Goal: Task Accomplishment & Management: Manage account settings

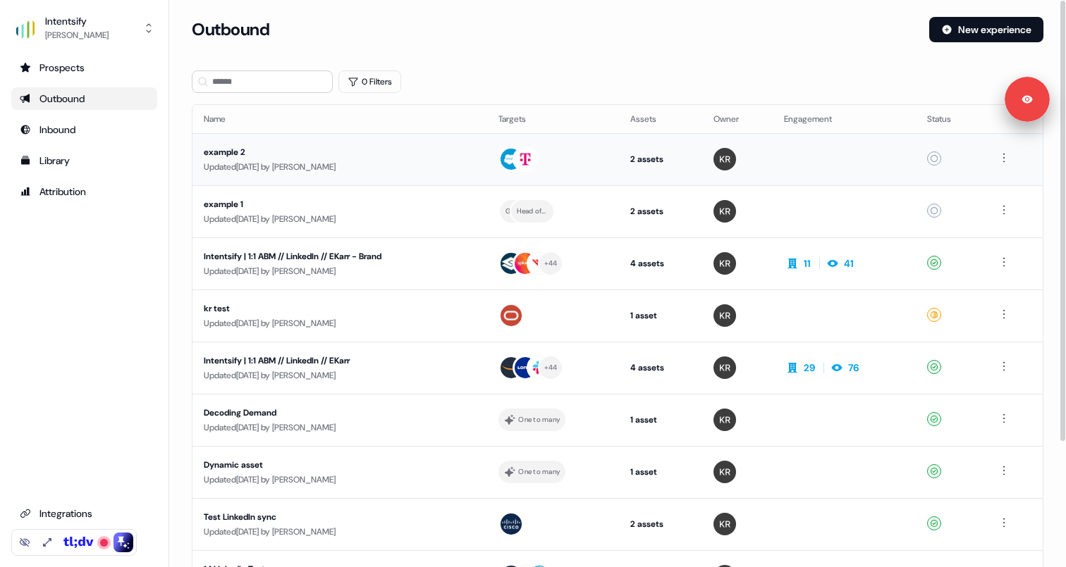
click at [378, 154] on div "example 2" at bounding box center [337, 152] width 266 height 14
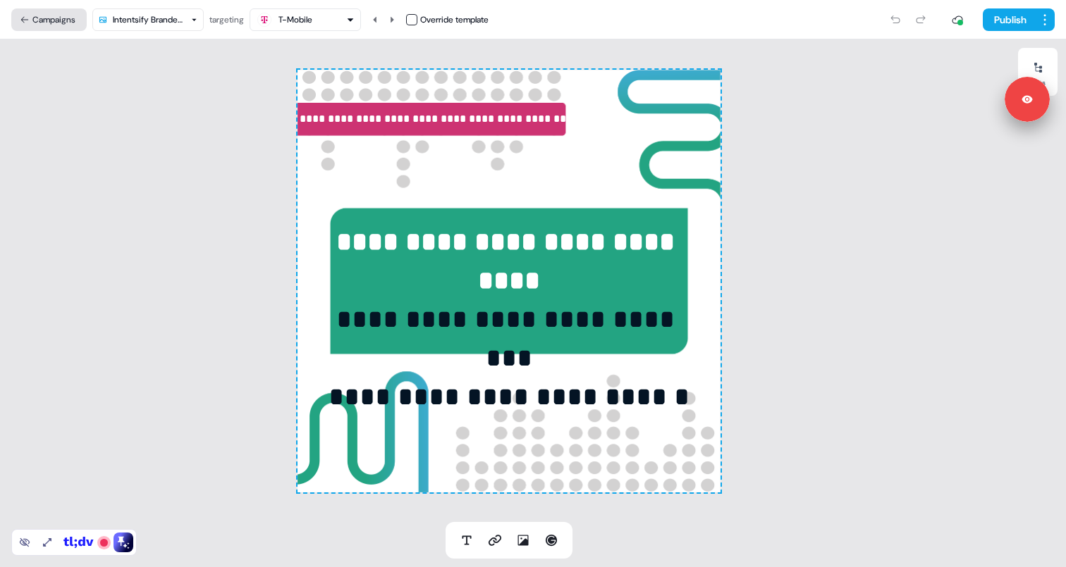
click at [59, 23] on button "Campaigns" at bounding box center [48, 19] width 75 height 23
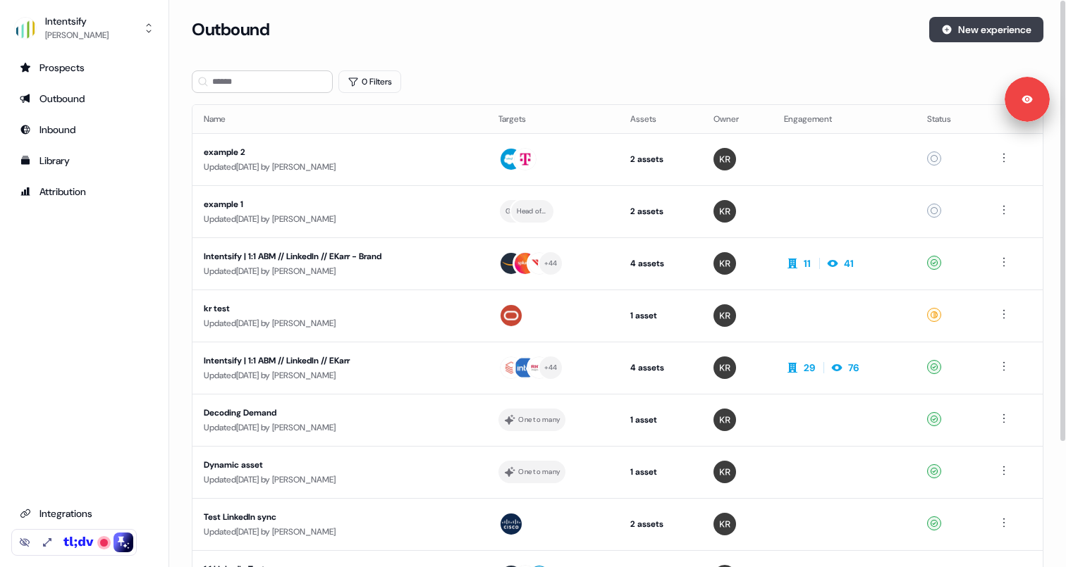
click at [942, 30] on icon at bounding box center [946, 29] width 9 height 9
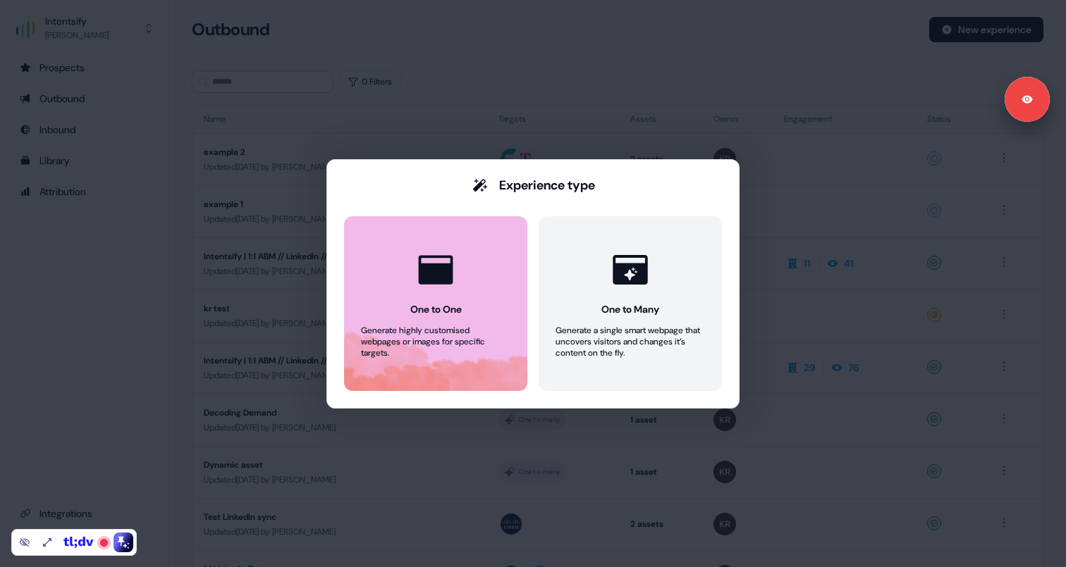
click at [460, 313] on div "One to One" at bounding box center [435, 309] width 51 height 14
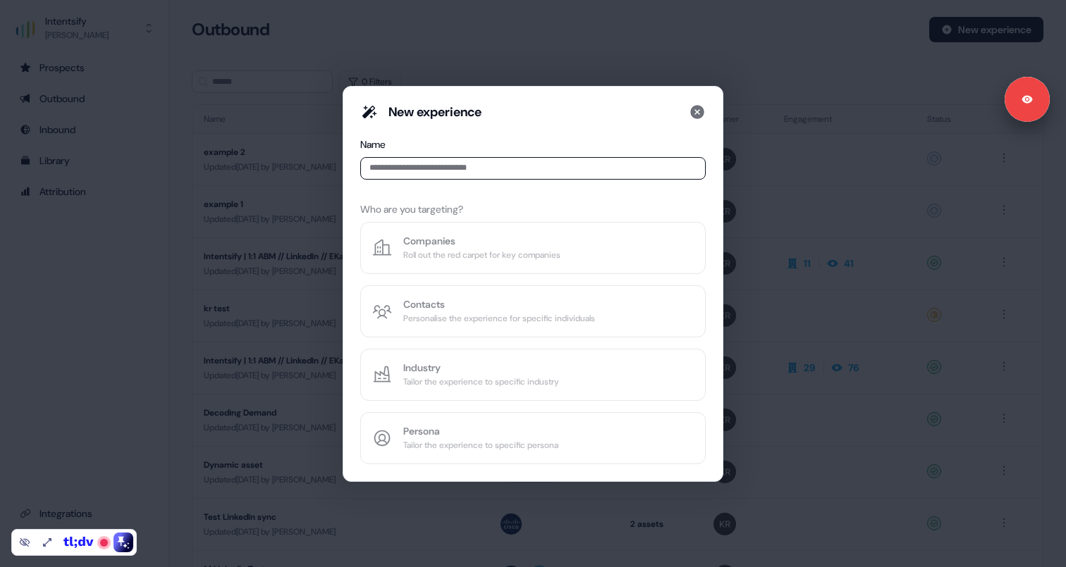
click at [435, 171] on input at bounding box center [532, 168] width 345 height 23
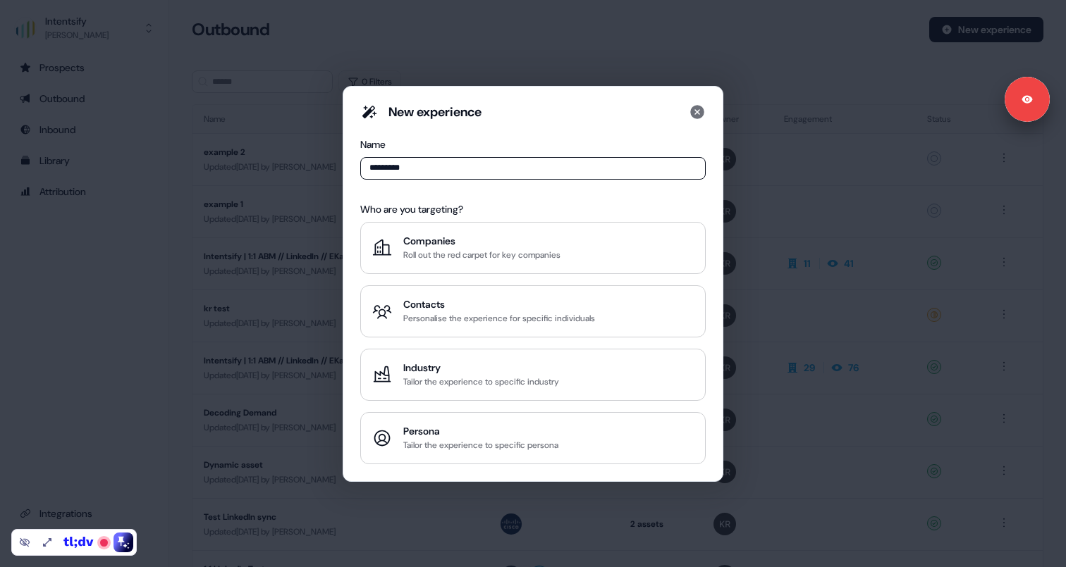
type input "*********"
click at [498, 188] on div "New experience Name ********* Who are you targeting? Companies Roll out the red…" at bounding box center [532, 284] width 345 height 361
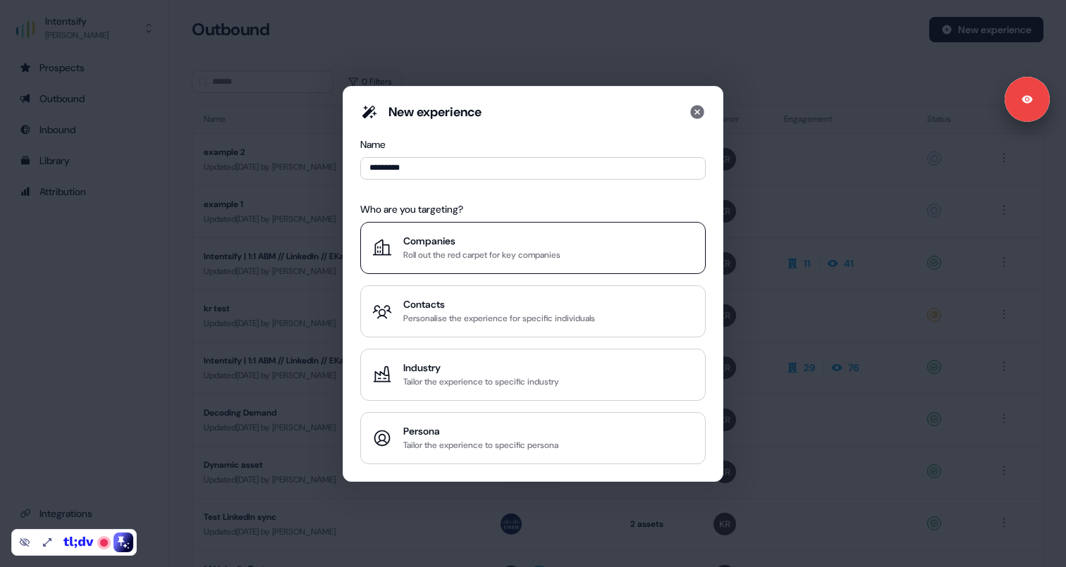
click at [481, 250] on div "Roll out the red carpet for key companies" at bounding box center [481, 255] width 157 height 14
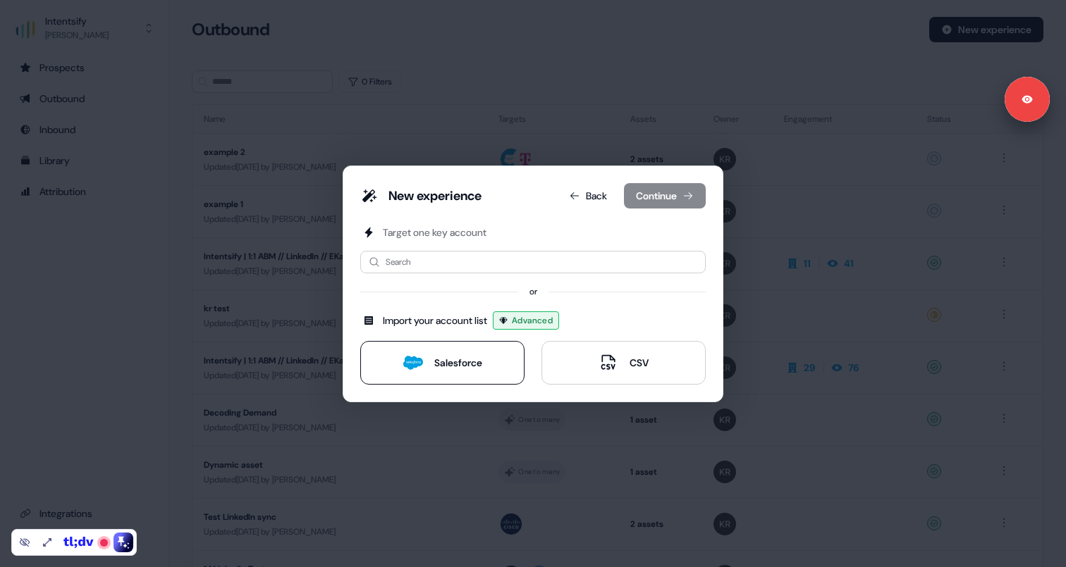
click at [457, 348] on button "Salesforce" at bounding box center [442, 363] width 164 height 44
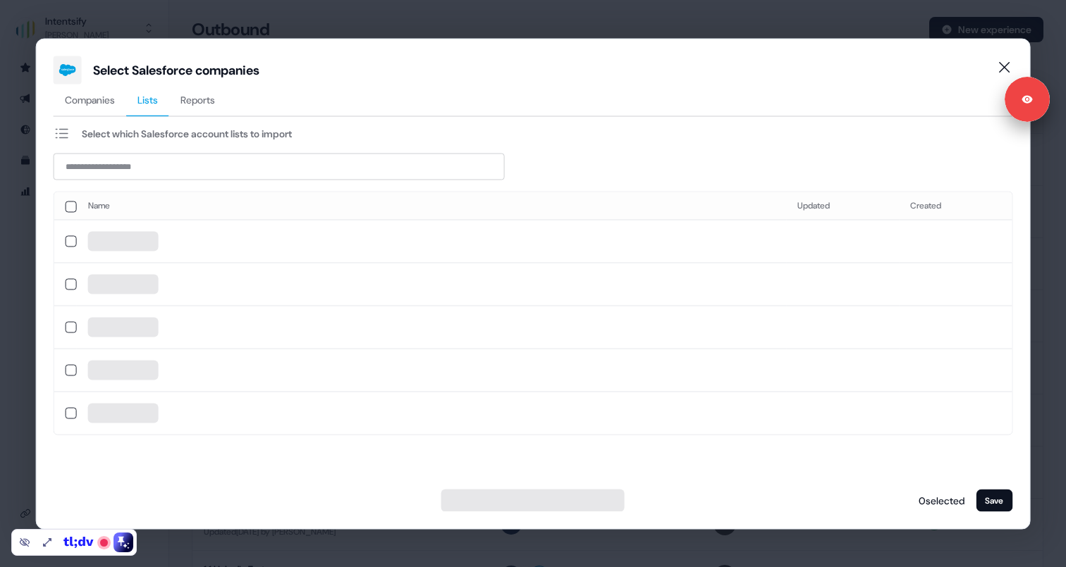
click at [150, 100] on span "Lists" at bounding box center [147, 99] width 20 height 14
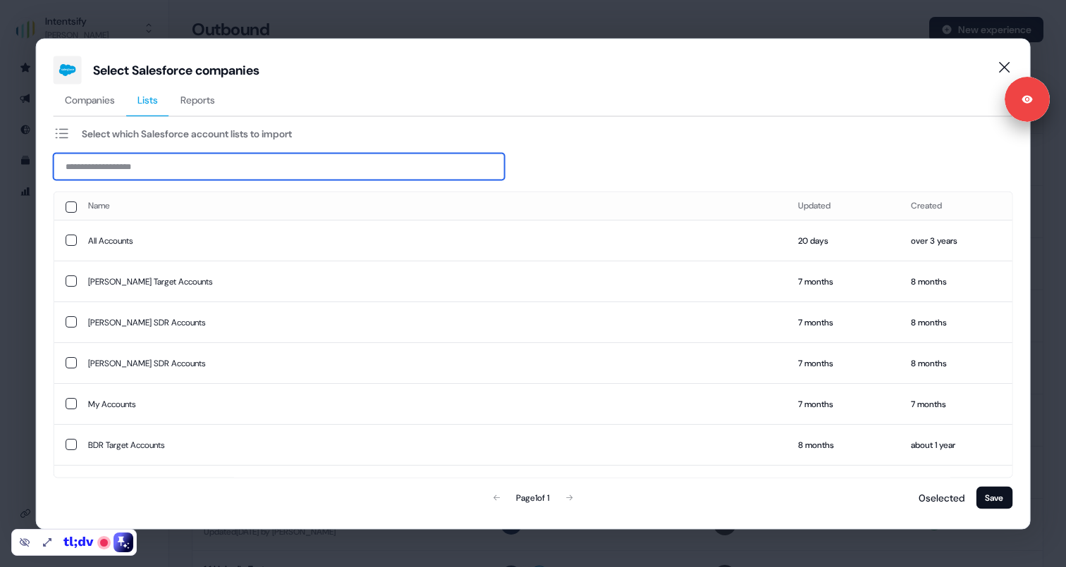
click at [145, 168] on input at bounding box center [279, 166] width 451 height 27
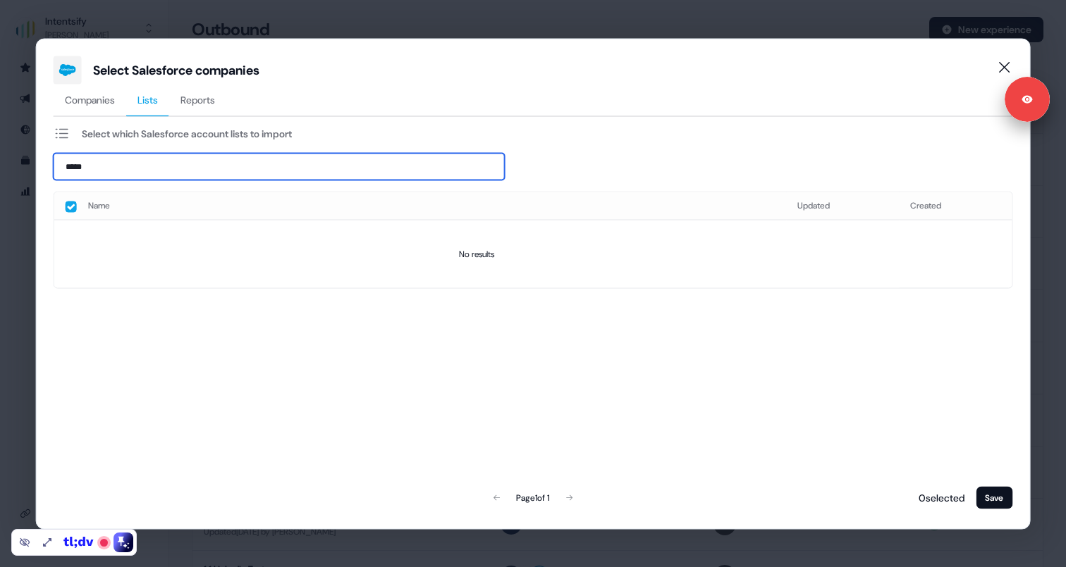
type input "****"
click at [122, 170] on input "****" at bounding box center [279, 166] width 451 height 27
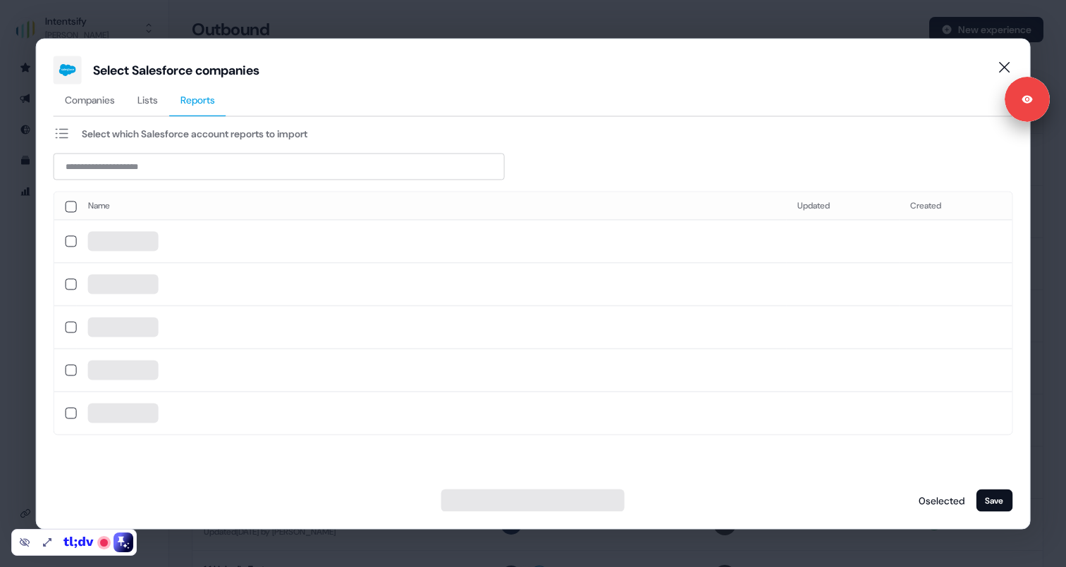
click at [212, 104] on span "Reports" at bounding box center [197, 99] width 35 height 14
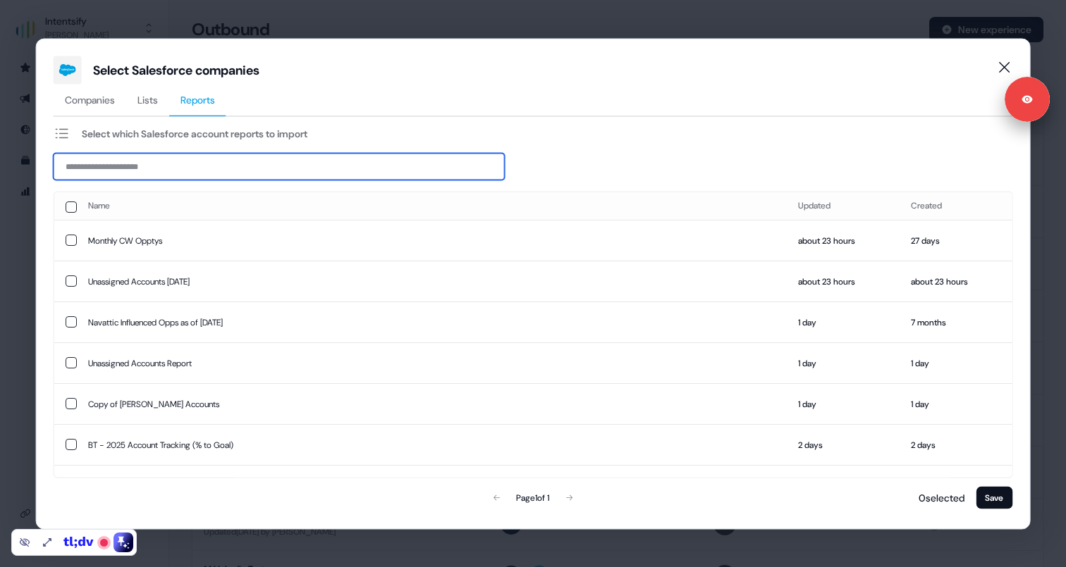
click at [156, 169] on input at bounding box center [279, 166] width 451 height 27
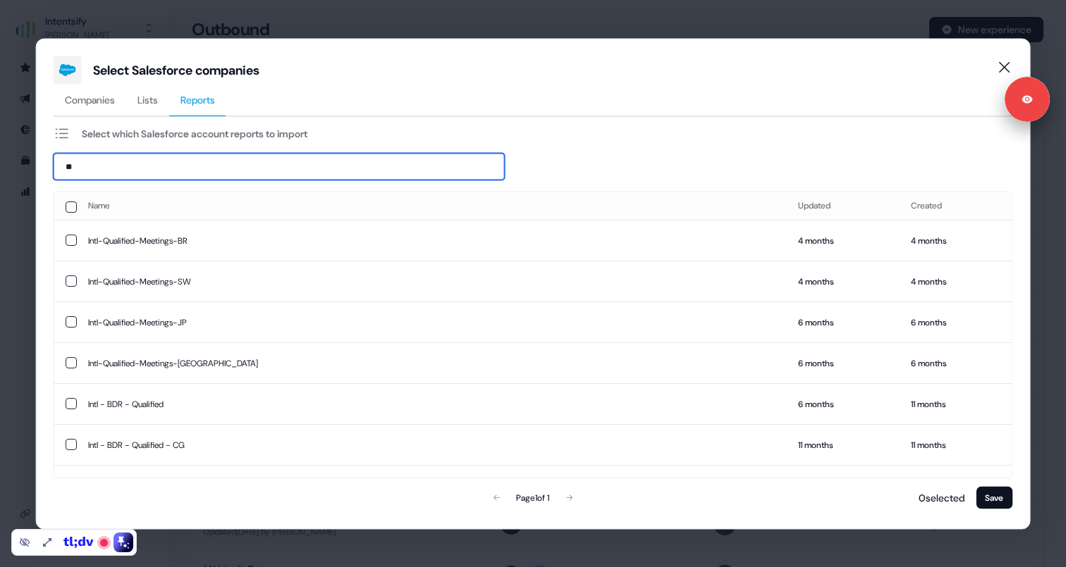
type input "*"
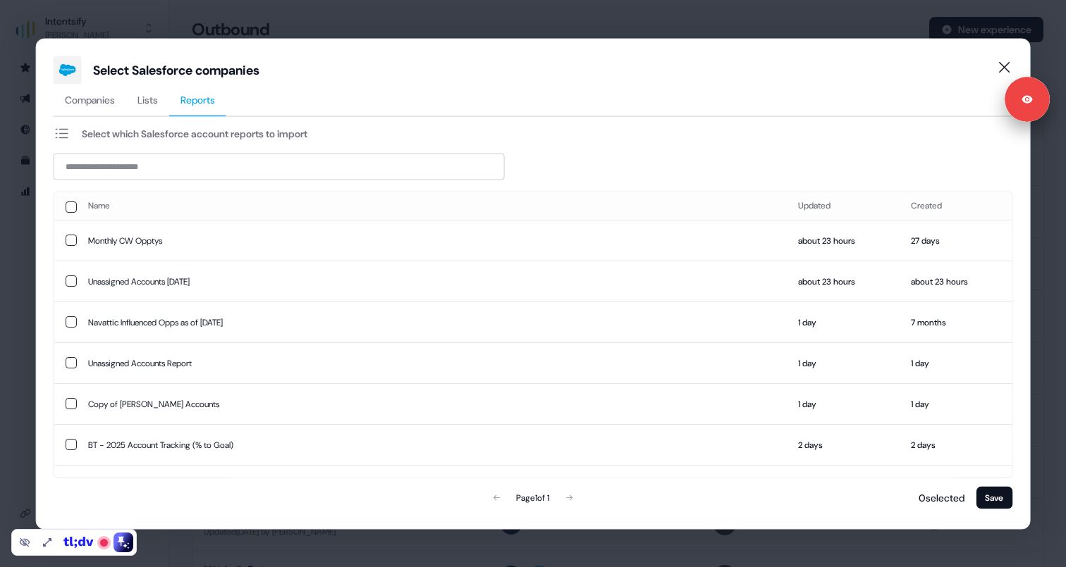
click at [84, 98] on span "Companies" at bounding box center [90, 99] width 50 height 14
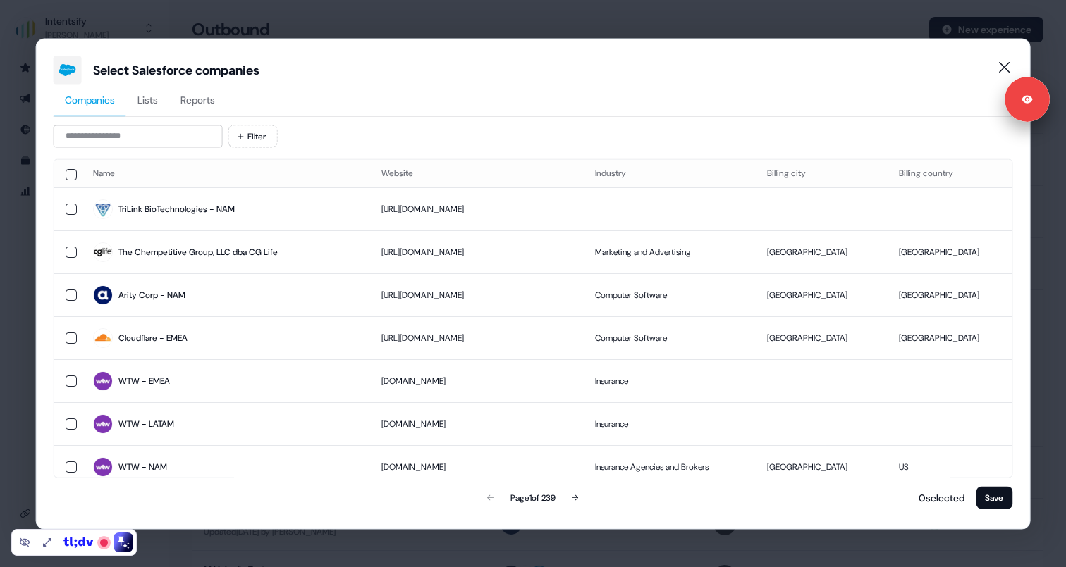
click at [156, 95] on span "Lists" at bounding box center [147, 99] width 20 height 14
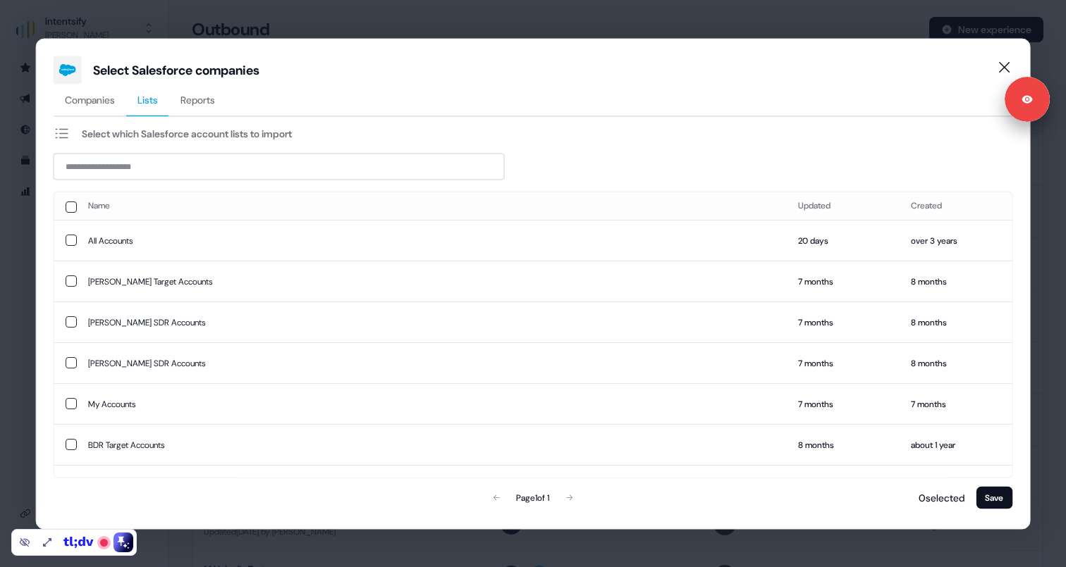
click at [73, 95] on span "Companies" at bounding box center [90, 99] width 50 height 14
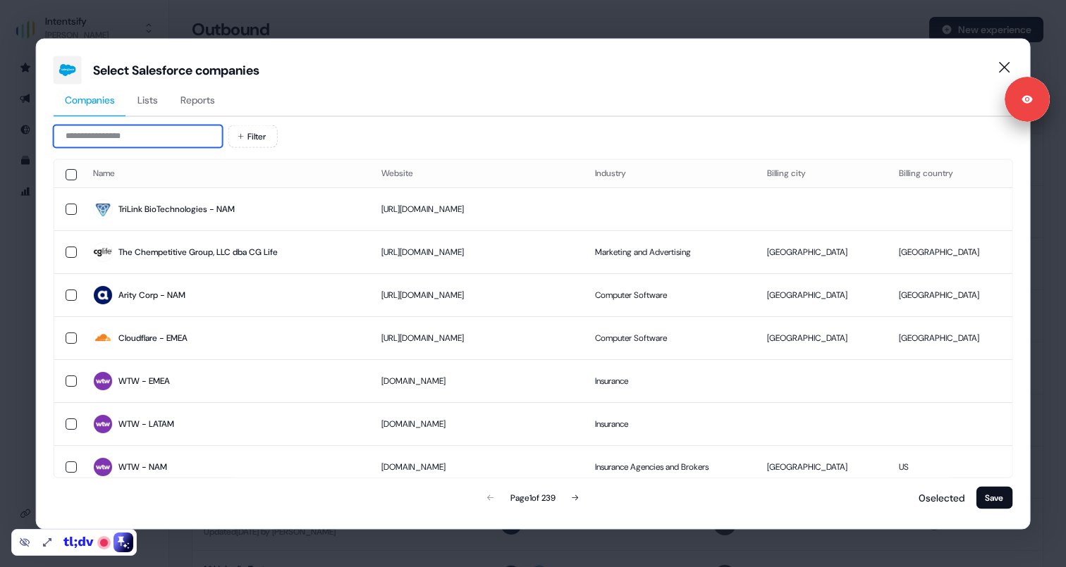
click at [109, 139] on input at bounding box center [138, 136] width 169 height 23
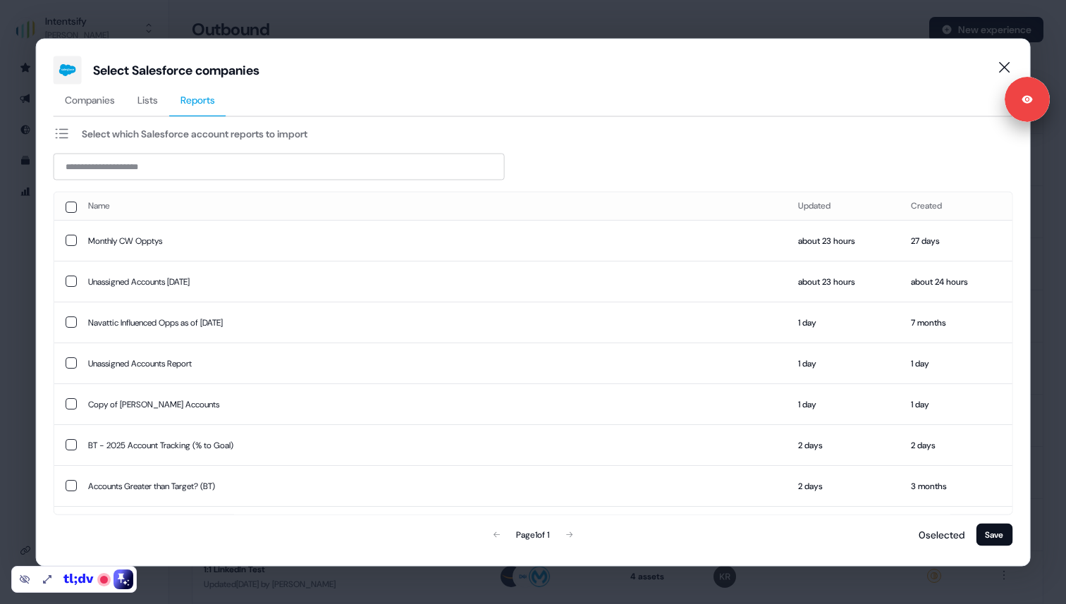
click at [193, 102] on span "Reports" at bounding box center [197, 99] width 35 height 14
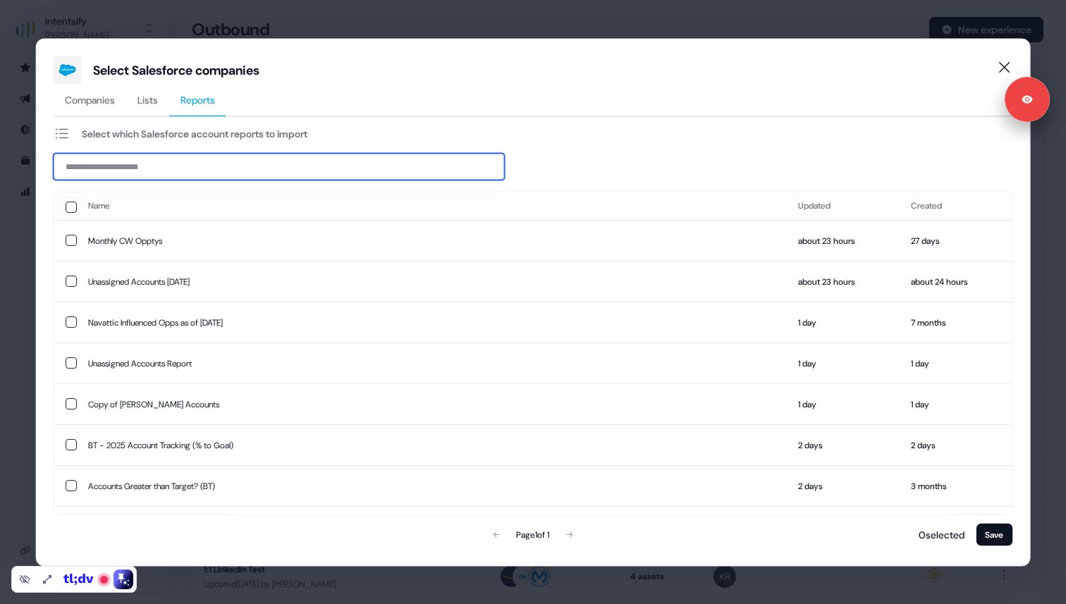
click at [149, 172] on input at bounding box center [279, 166] width 451 height 27
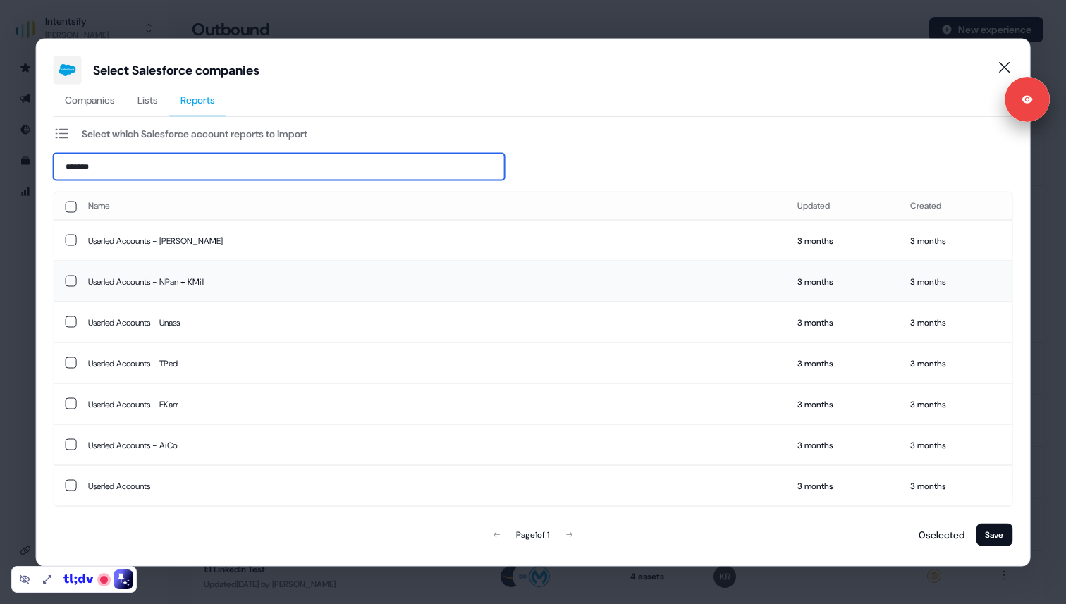
type input "*******"
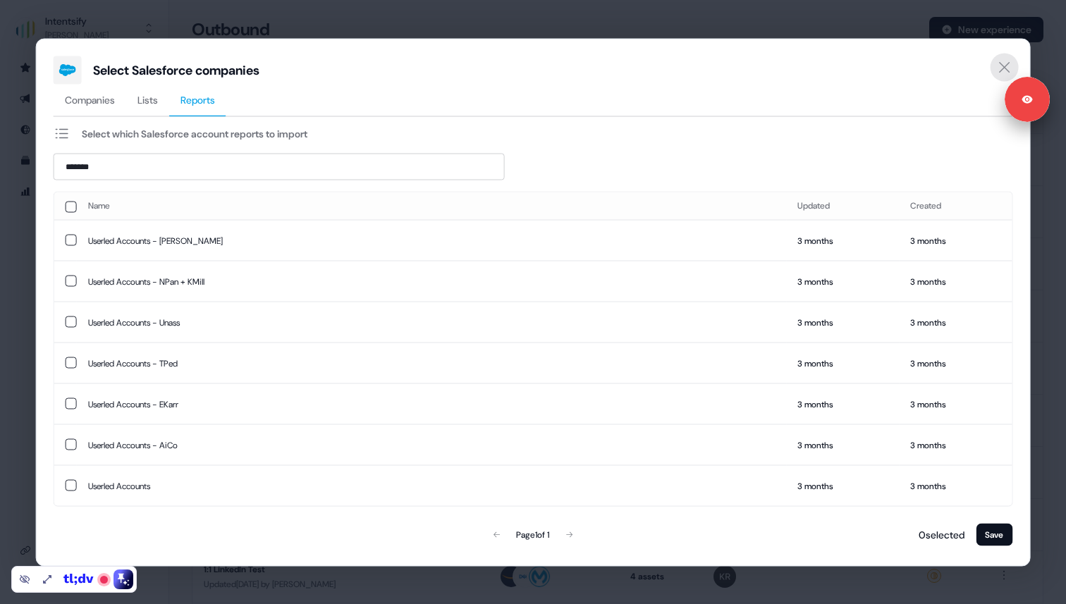
click at [1001, 63] on icon "Close" at bounding box center [1003, 67] width 17 height 17
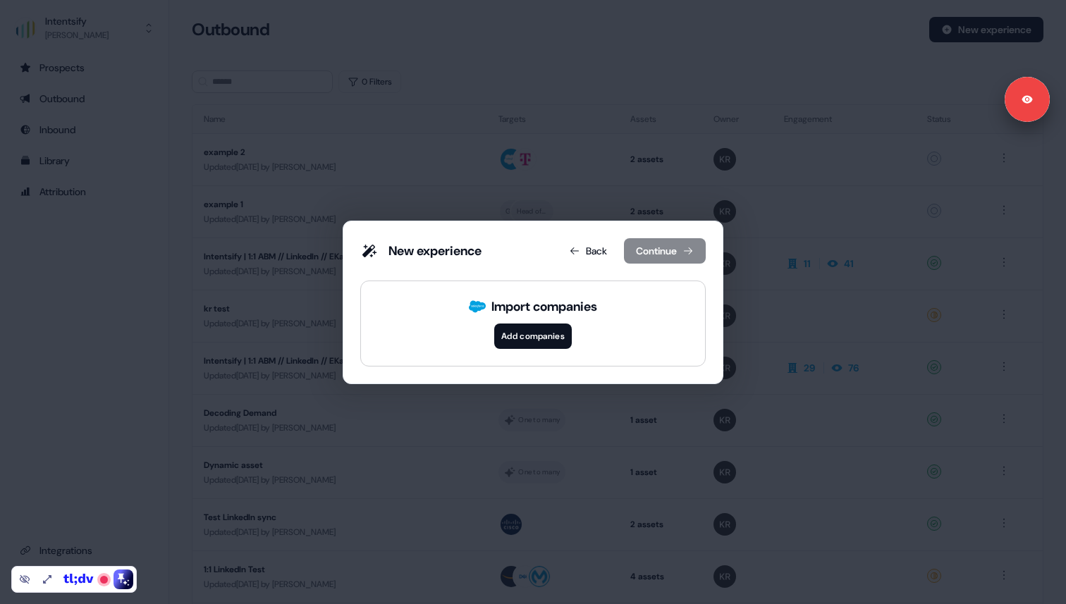
click at [531, 336] on button "Add companies" at bounding box center [533, 336] width 78 height 25
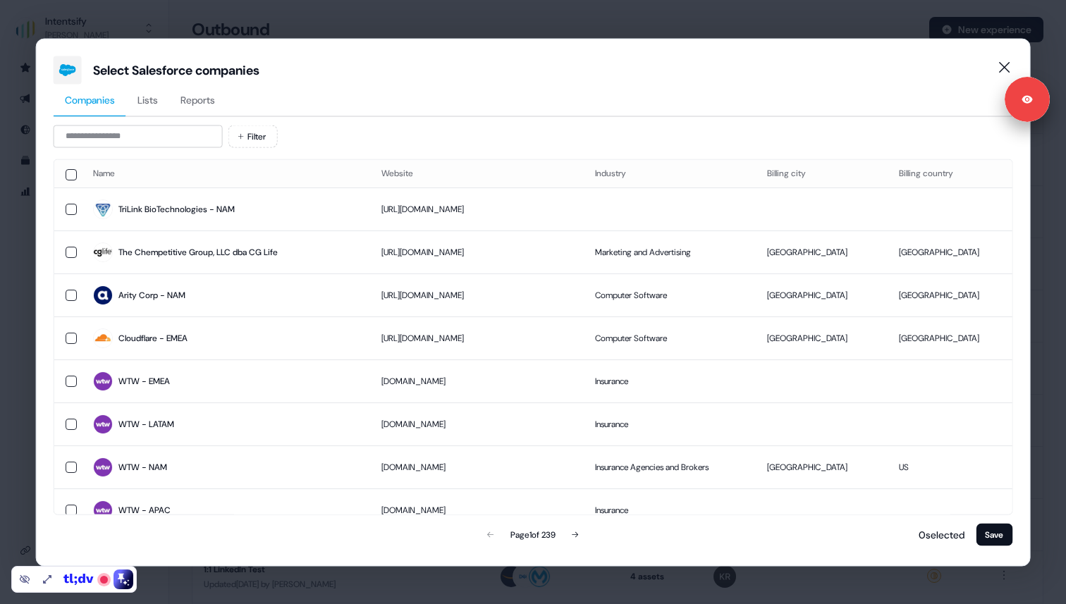
click at [205, 104] on span "Reports" at bounding box center [197, 99] width 35 height 14
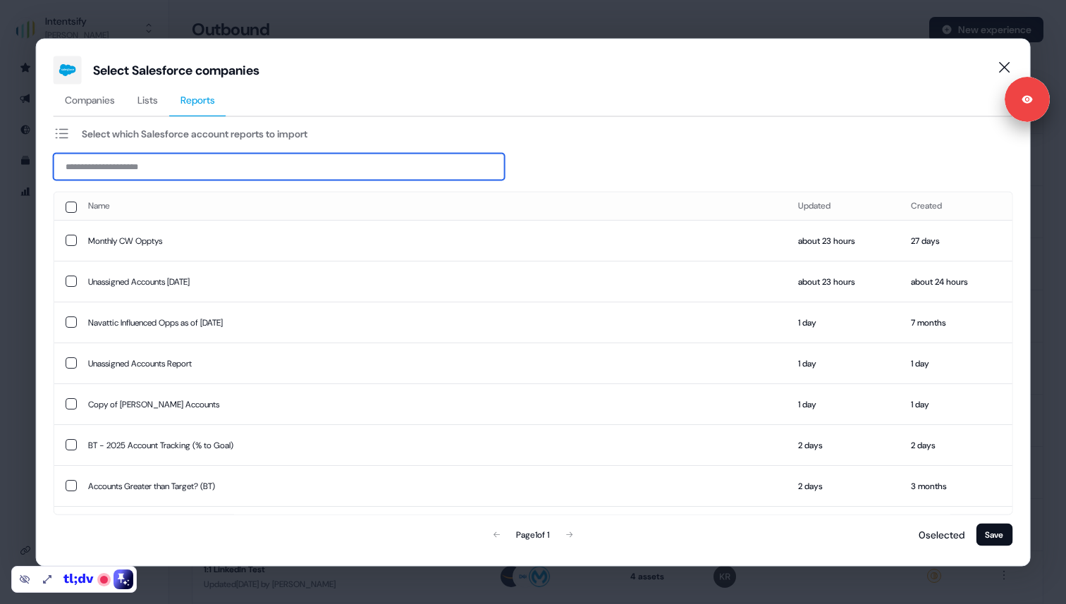
click at [186, 165] on input at bounding box center [279, 166] width 451 height 27
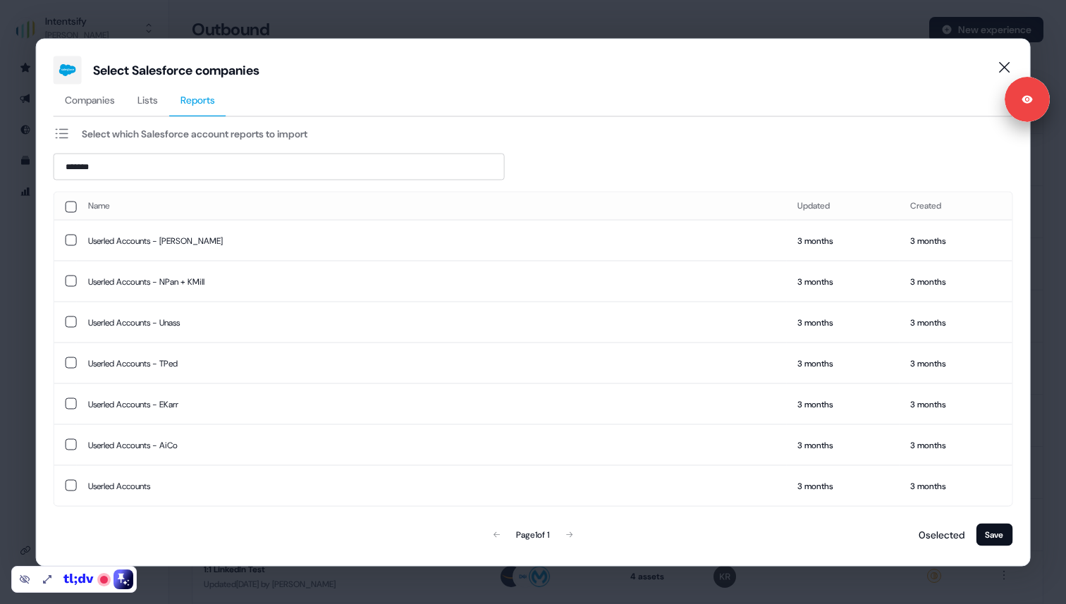
click at [569, 539] on div "Page 1 of 1" at bounding box center [533, 534] width 312 height 28
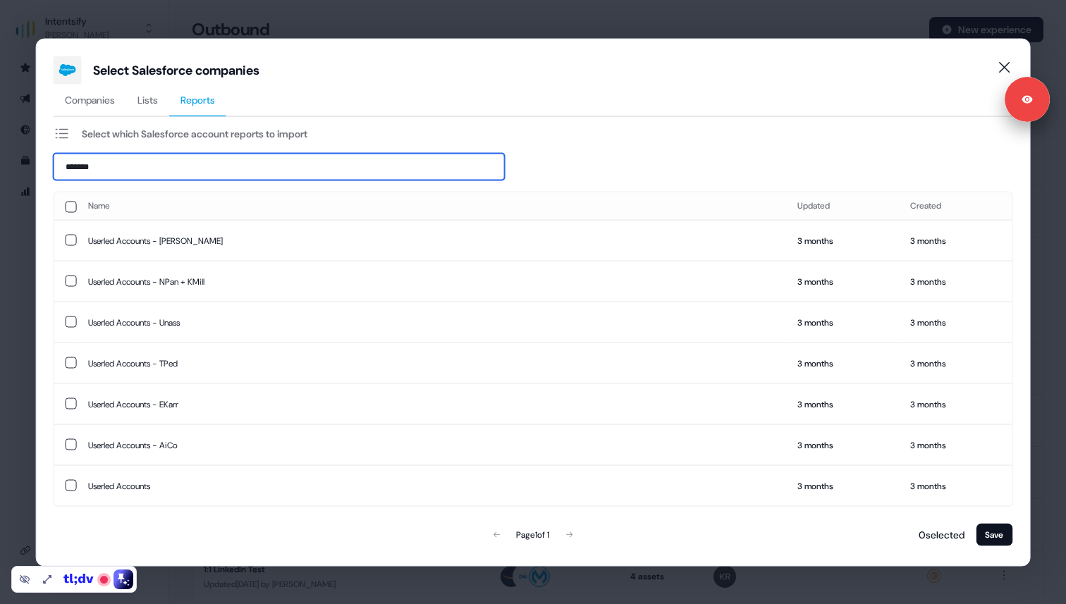
click at [204, 165] on input "*******" at bounding box center [279, 166] width 451 height 27
click at [252, 158] on input "*******" at bounding box center [279, 166] width 451 height 27
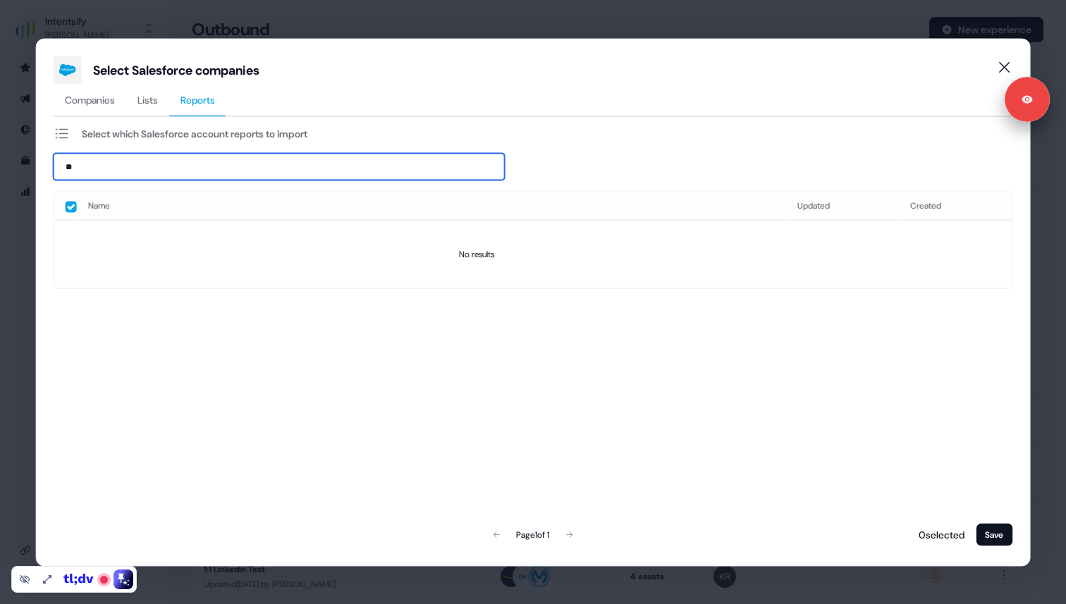
type input "*"
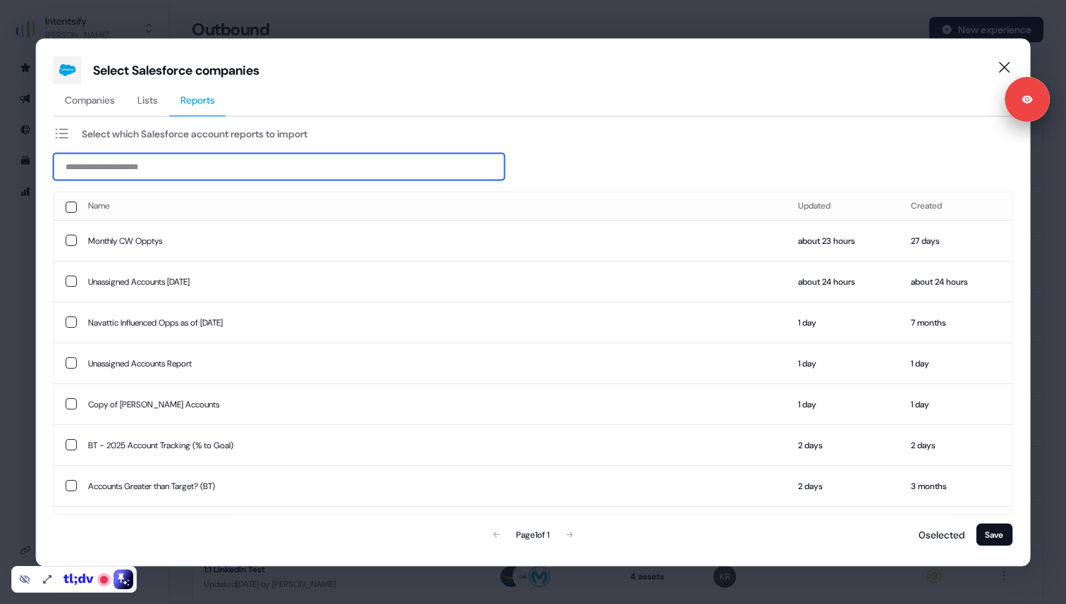
click at [179, 168] on input at bounding box center [279, 166] width 451 height 27
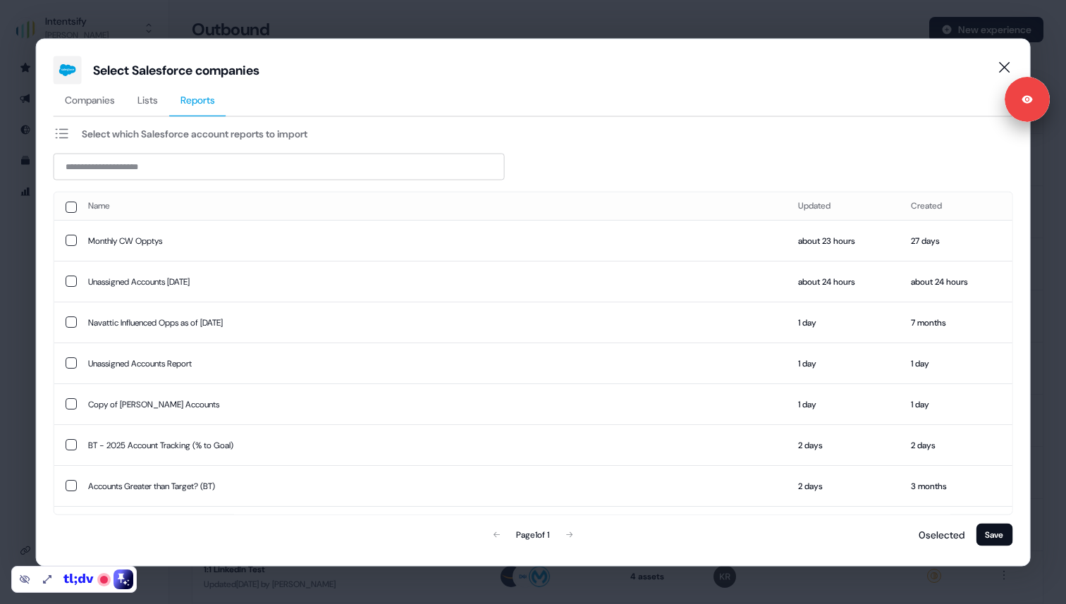
click at [111, 99] on span "Companies" at bounding box center [90, 99] width 50 height 14
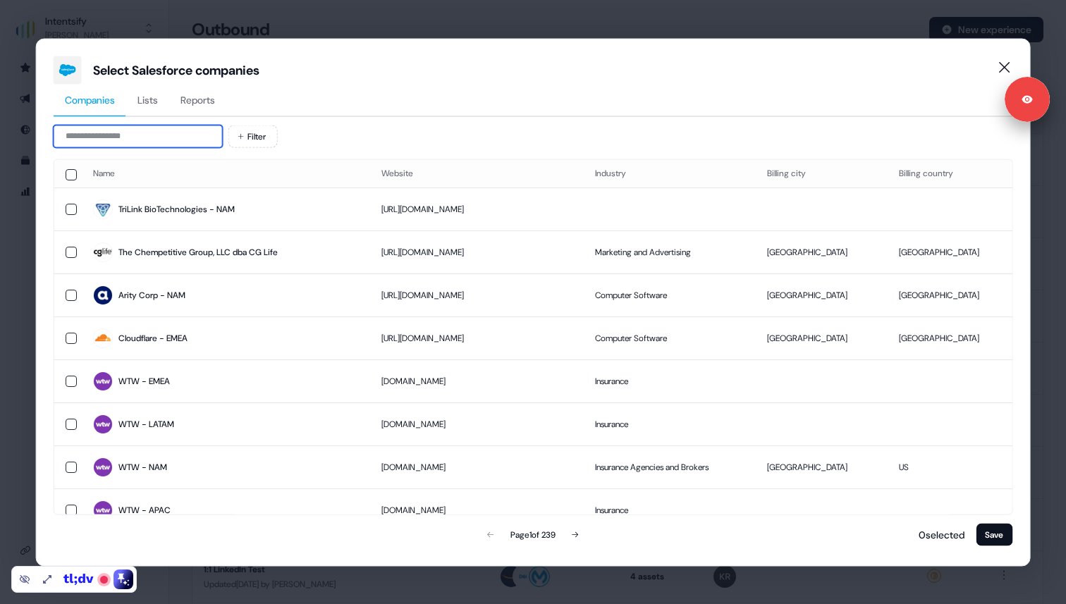
click at [125, 140] on input at bounding box center [138, 136] width 169 height 23
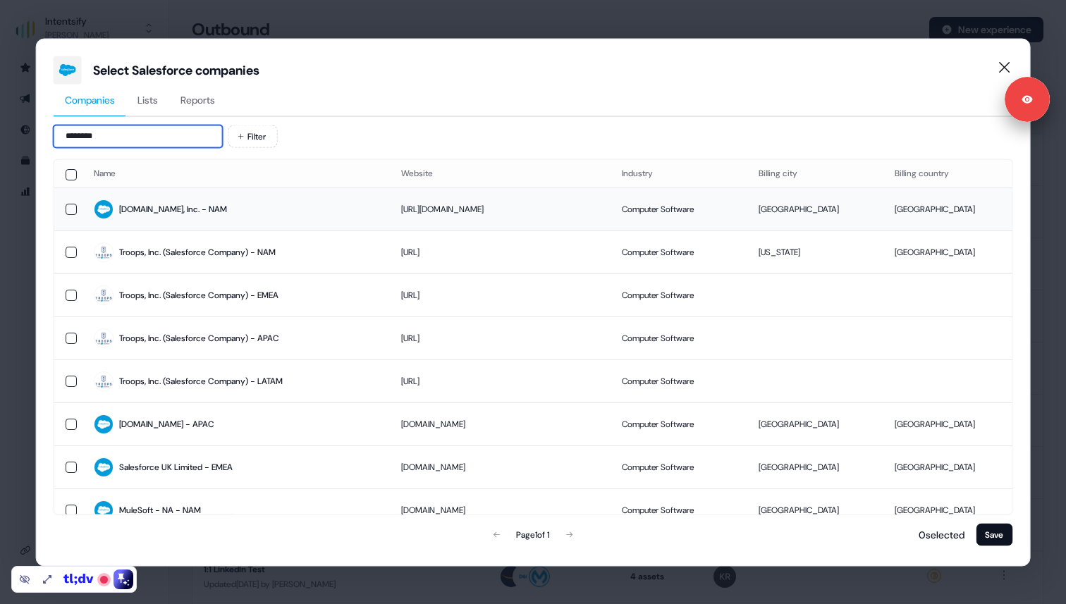
type input "********"
click at [154, 211] on div "[DOMAIN_NAME], Inc. - NAM" at bounding box center [173, 209] width 108 height 14
click at [995, 537] on button "Save" at bounding box center [994, 534] width 37 height 23
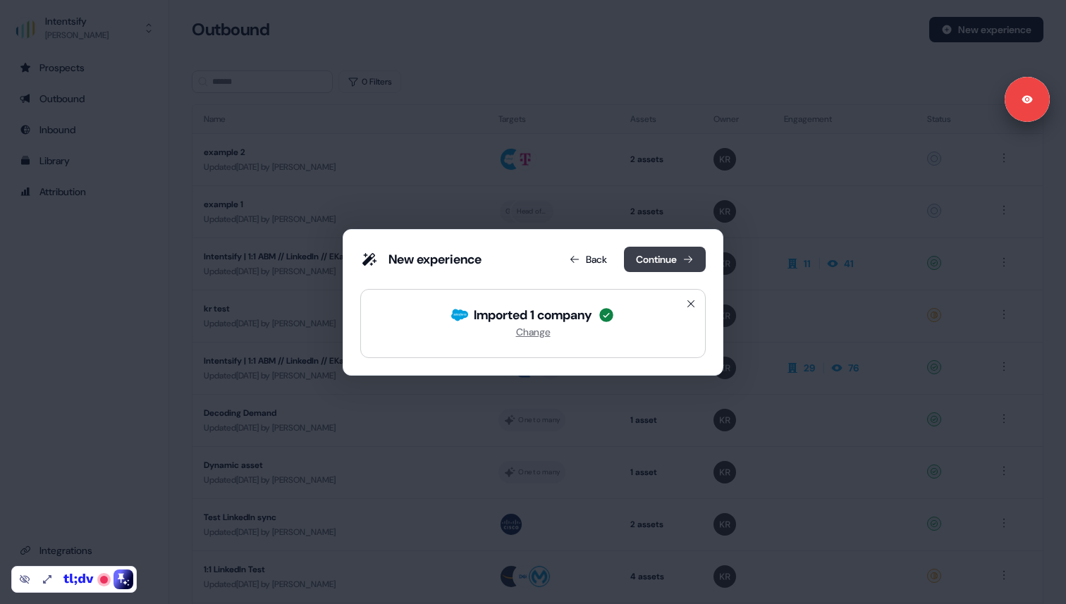
click at [681, 261] on button "Continue" at bounding box center [665, 259] width 82 height 25
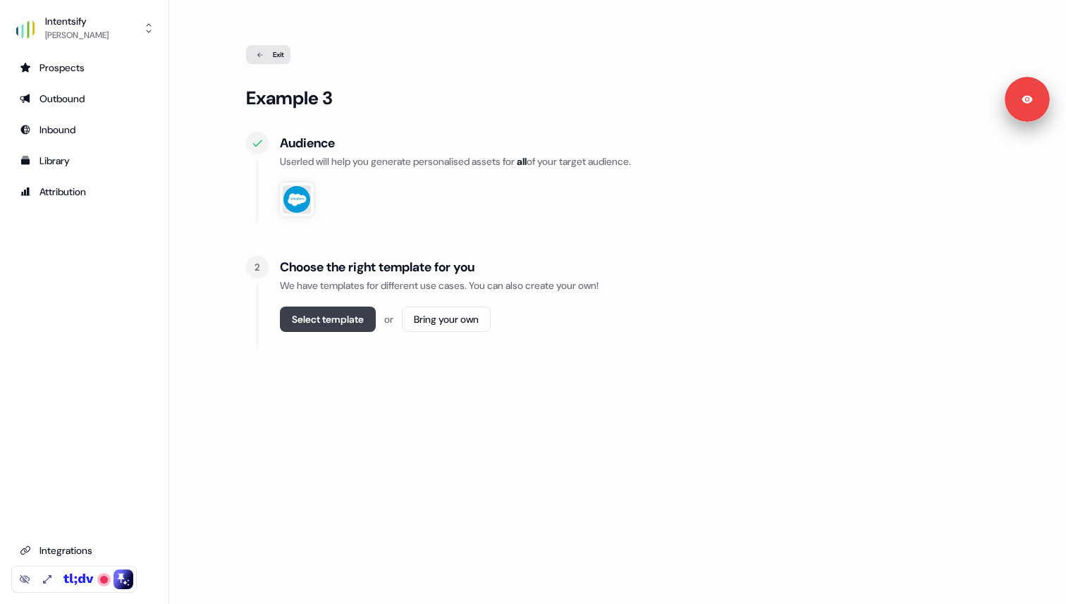
click at [345, 319] on button "Select template" at bounding box center [328, 319] width 96 height 25
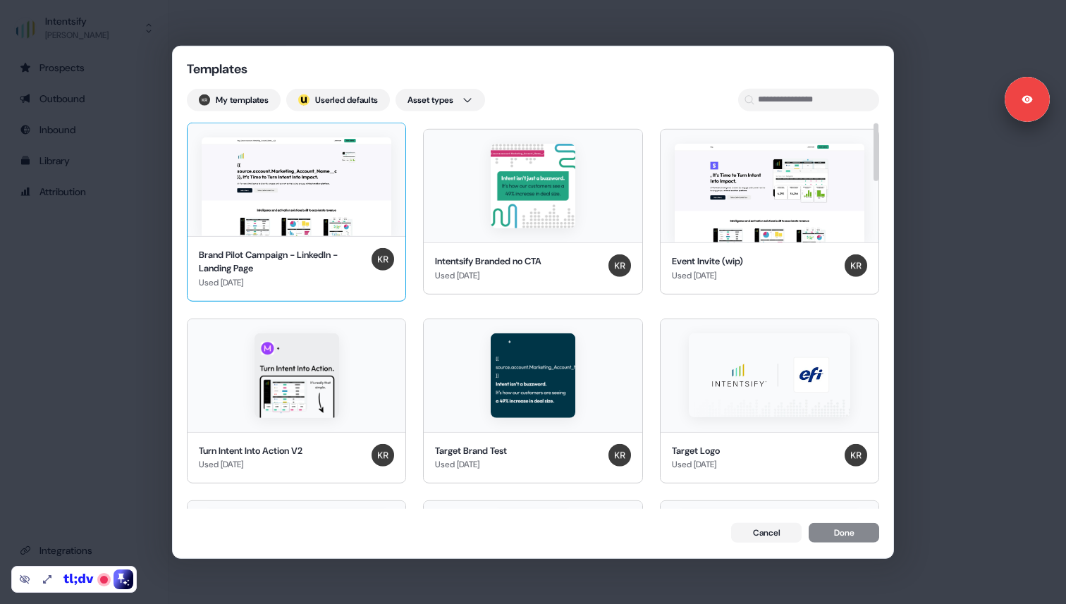
click at [323, 232] on img at bounding box center [297, 186] width 190 height 99
click at [824, 538] on button "Done" at bounding box center [844, 534] width 70 height 20
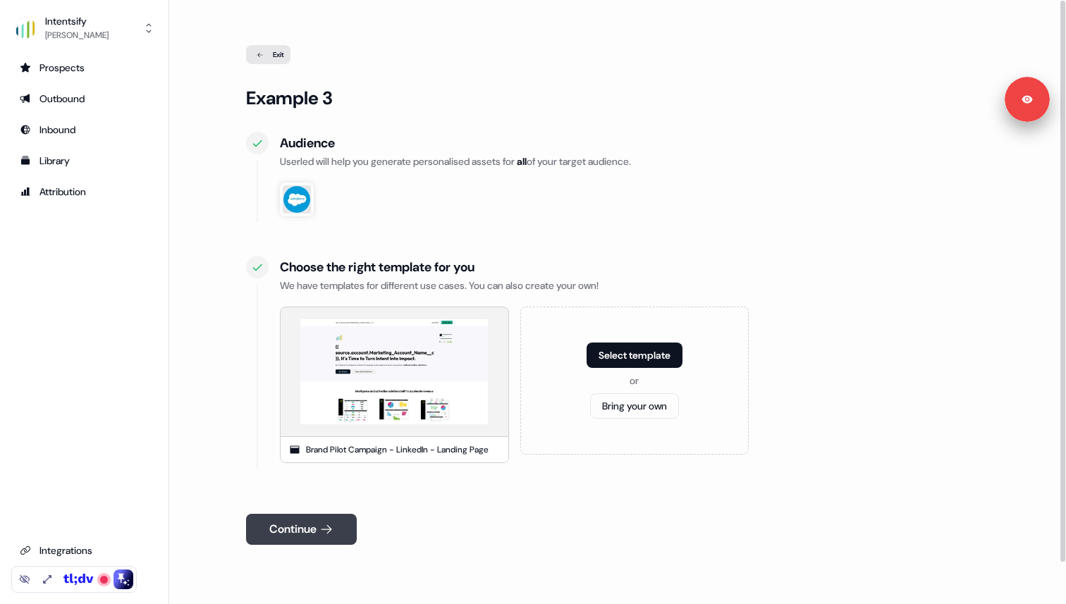
click at [330, 520] on button "Continue" at bounding box center [301, 529] width 111 height 31
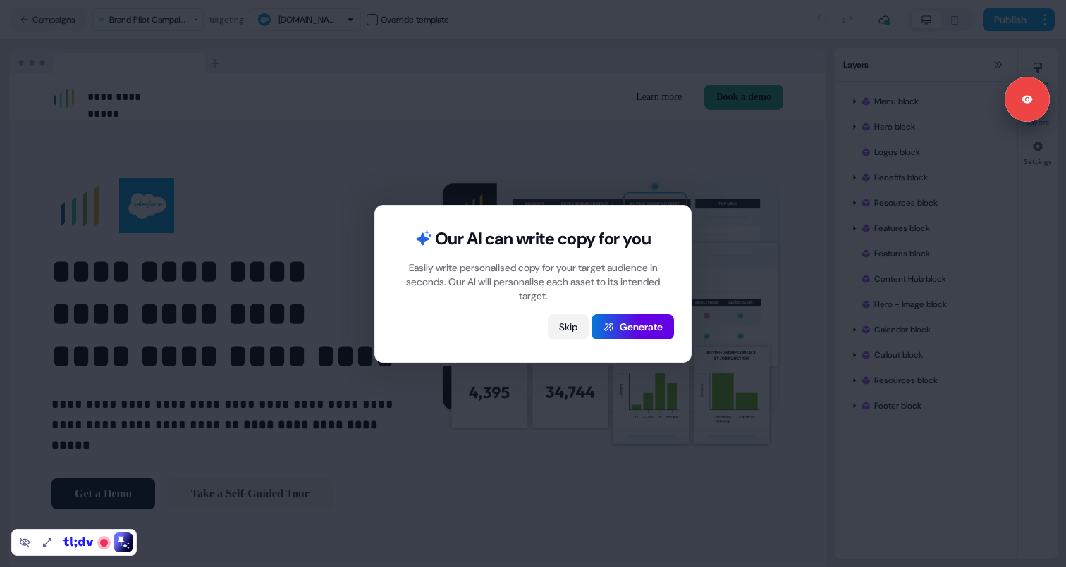
click at [558, 324] on button "Skip" at bounding box center [568, 326] width 41 height 25
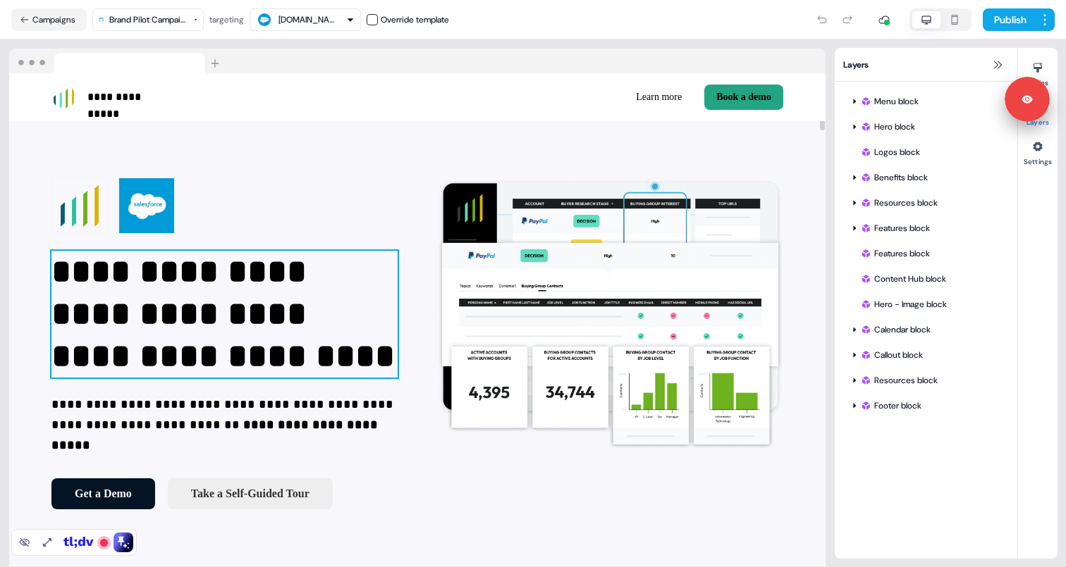
click at [153, 287] on p "**********" at bounding box center [224, 314] width 346 height 127
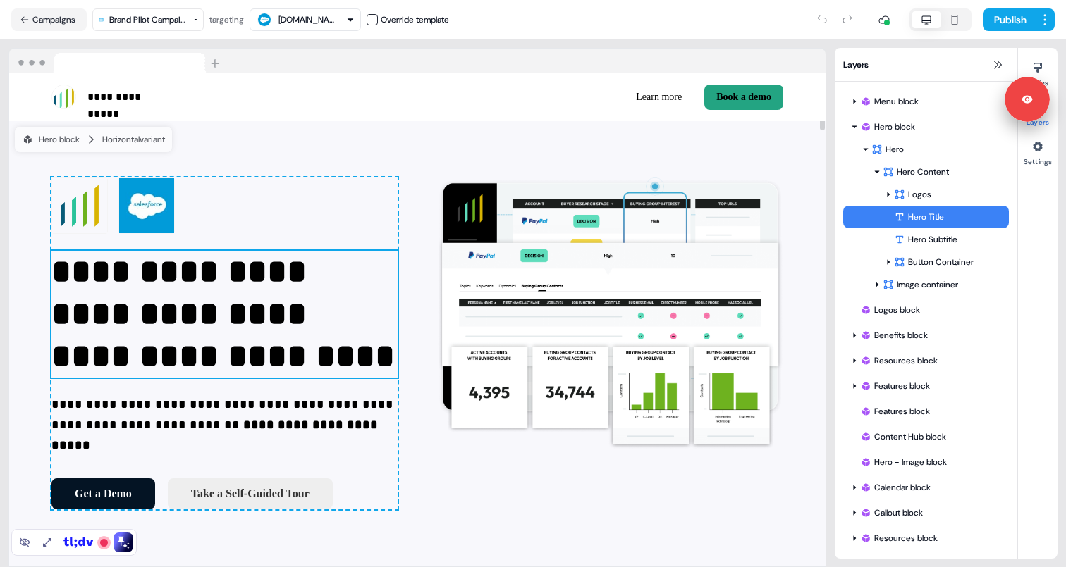
click at [153, 287] on p "**********" at bounding box center [224, 314] width 346 height 127
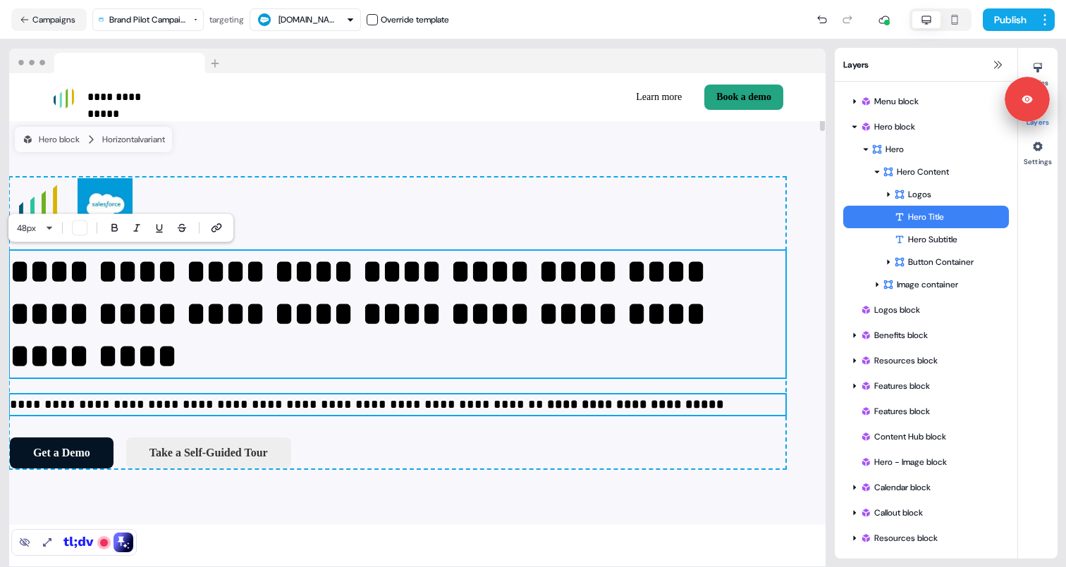
click at [625, 413] on p "**********" at bounding box center [397, 405] width 775 height 20
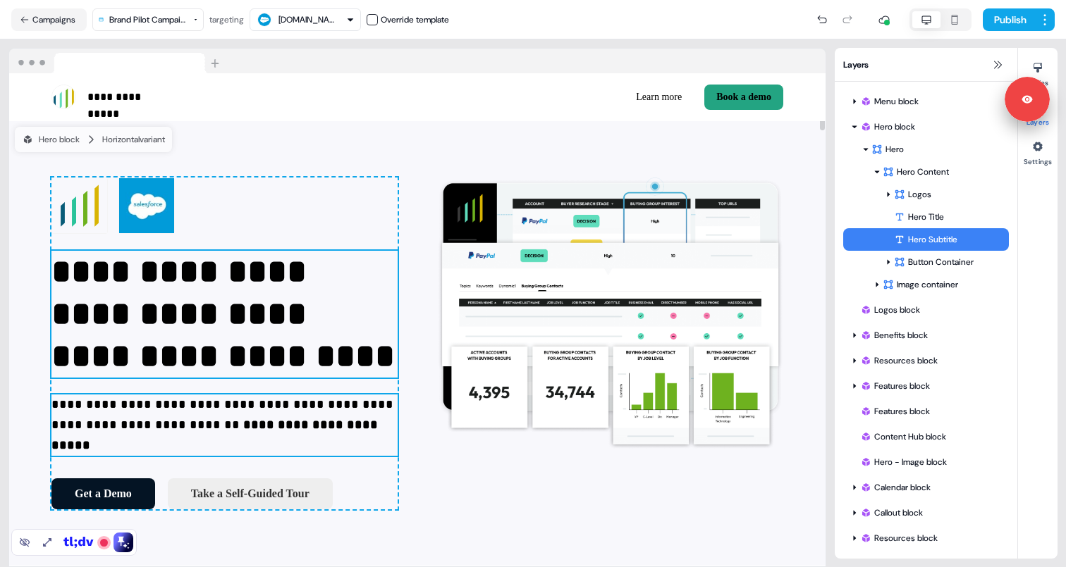
click at [111, 274] on p "**********" at bounding box center [224, 314] width 346 height 127
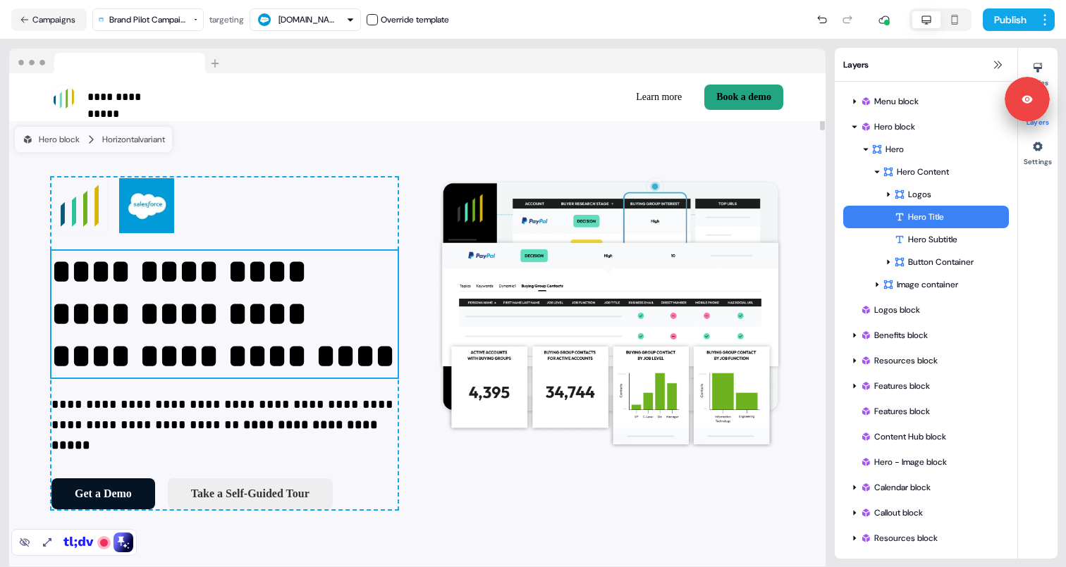
click at [111, 274] on p "**********" at bounding box center [224, 314] width 346 height 127
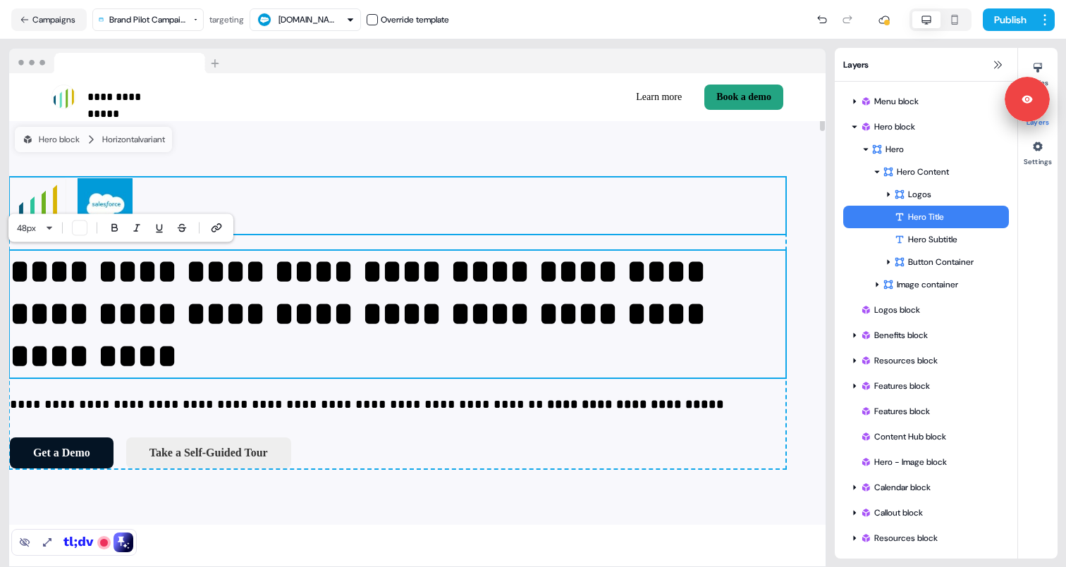
click at [429, 211] on div "To pick up a draggable item, press the space bar. While dragging, use the arrow…" at bounding box center [397, 206] width 775 height 56
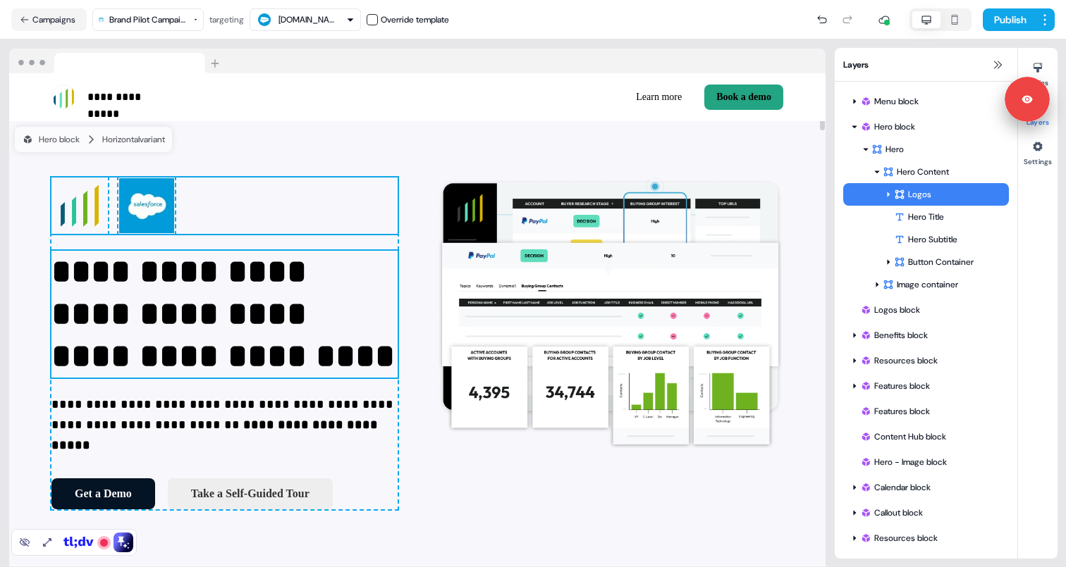
click at [180, 276] on p "**********" at bounding box center [224, 314] width 346 height 127
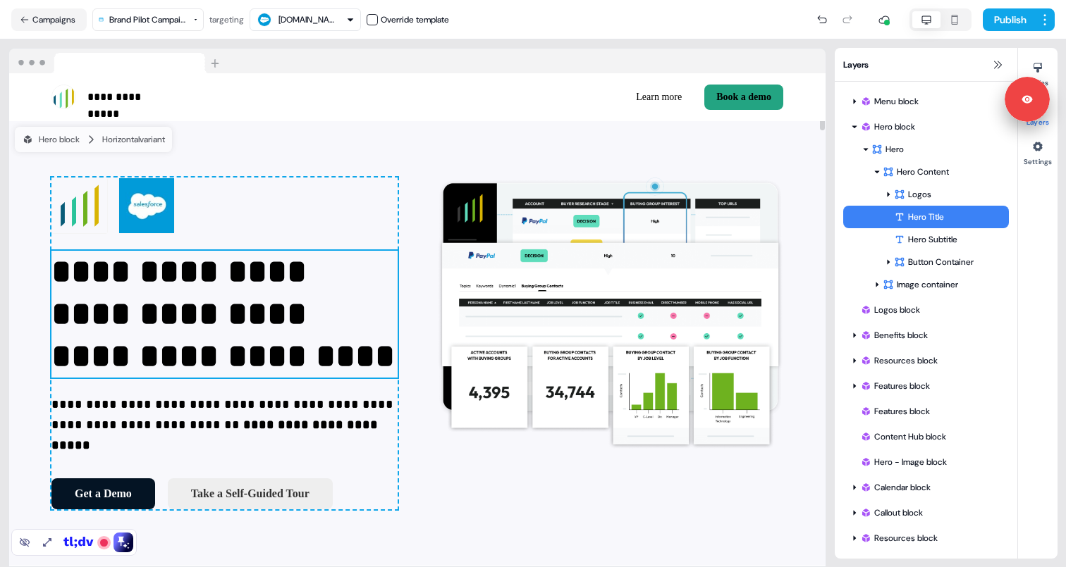
click at [180, 276] on p "**********" at bounding box center [224, 314] width 346 height 127
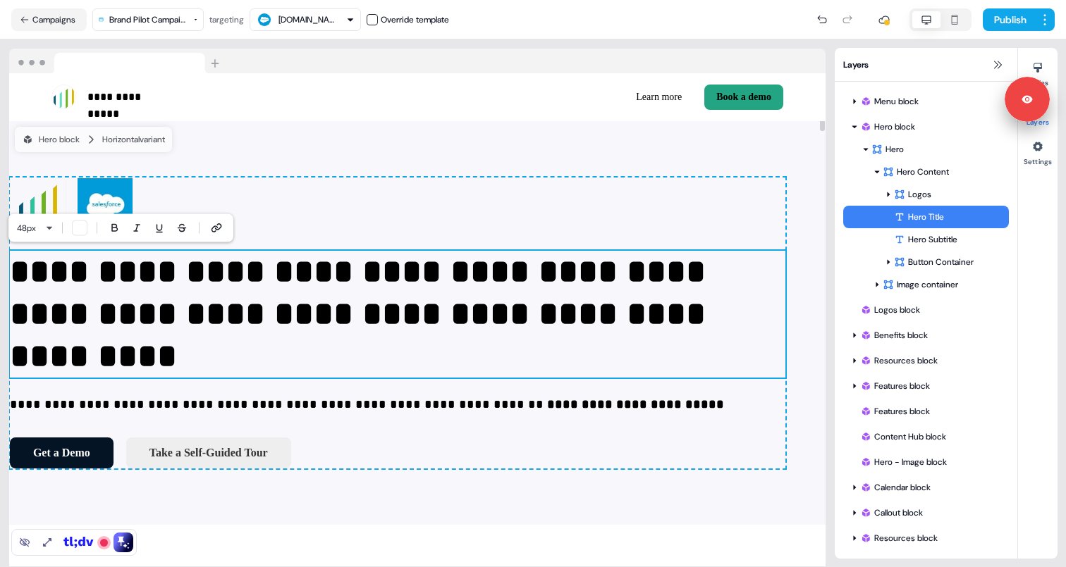
click at [269, 271] on p "**********" at bounding box center [397, 314] width 775 height 127
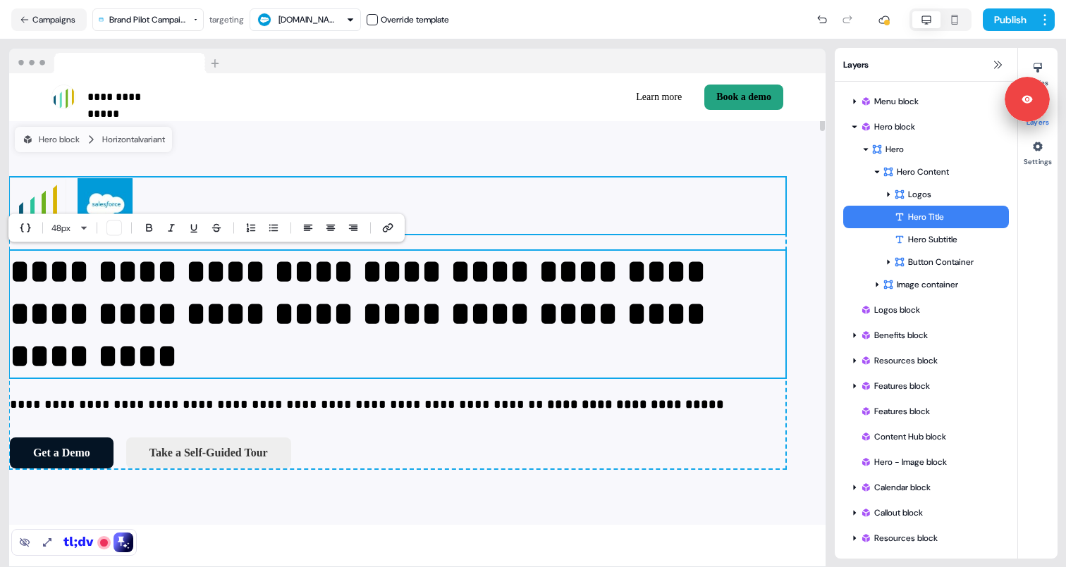
click at [330, 183] on div "To pick up a draggable item, press the space bar. While dragging, use the arrow…" at bounding box center [397, 206] width 775 height 56
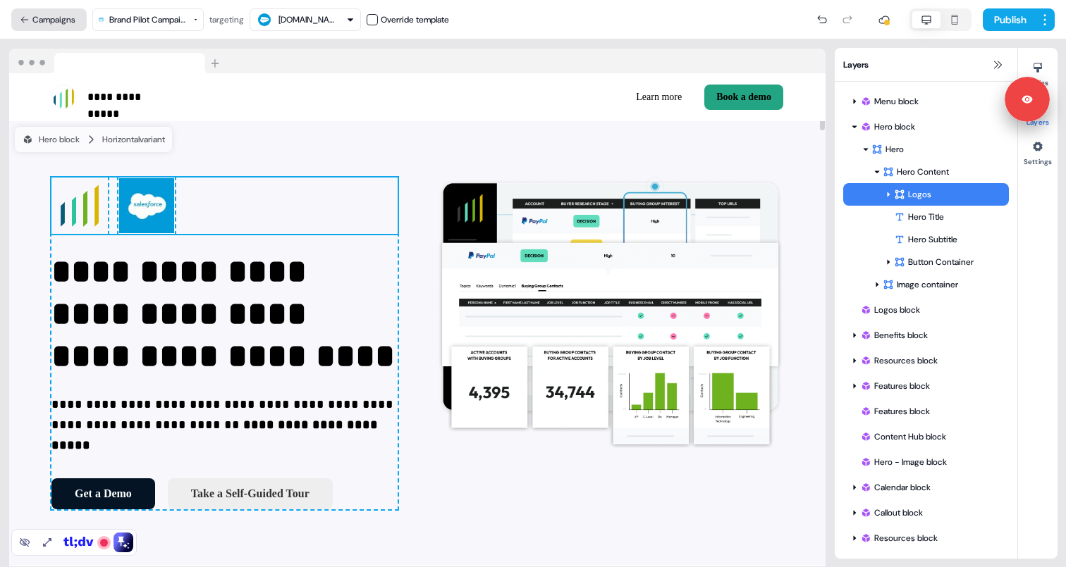
click at [37, 27] on button "Campaigns" at bounding box center [48, 19] width 75 height 23
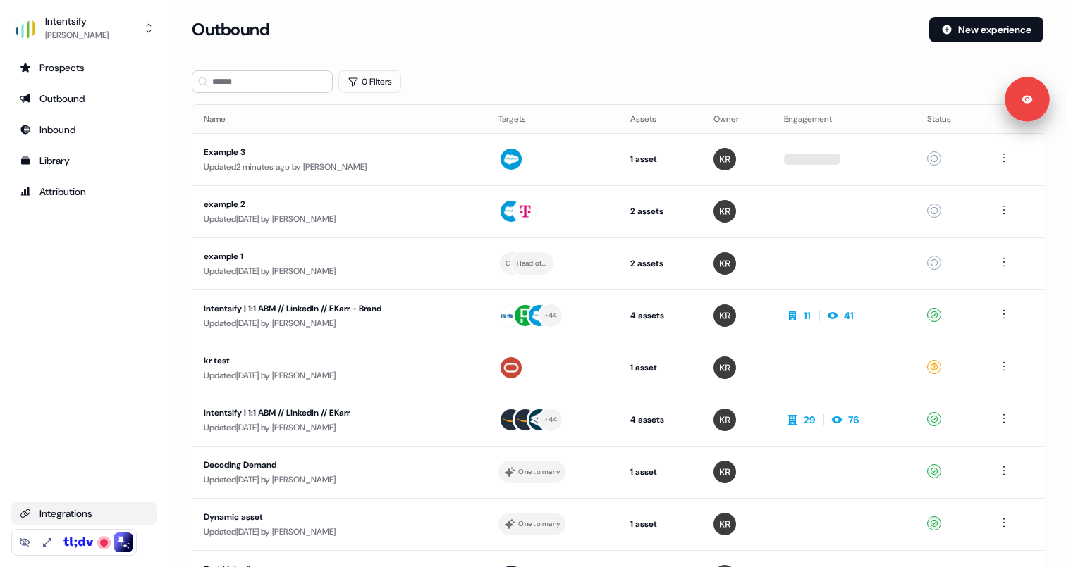
click at [74, 517] on div "Integrations" at bounding box center [84, 514] width 129 height 14
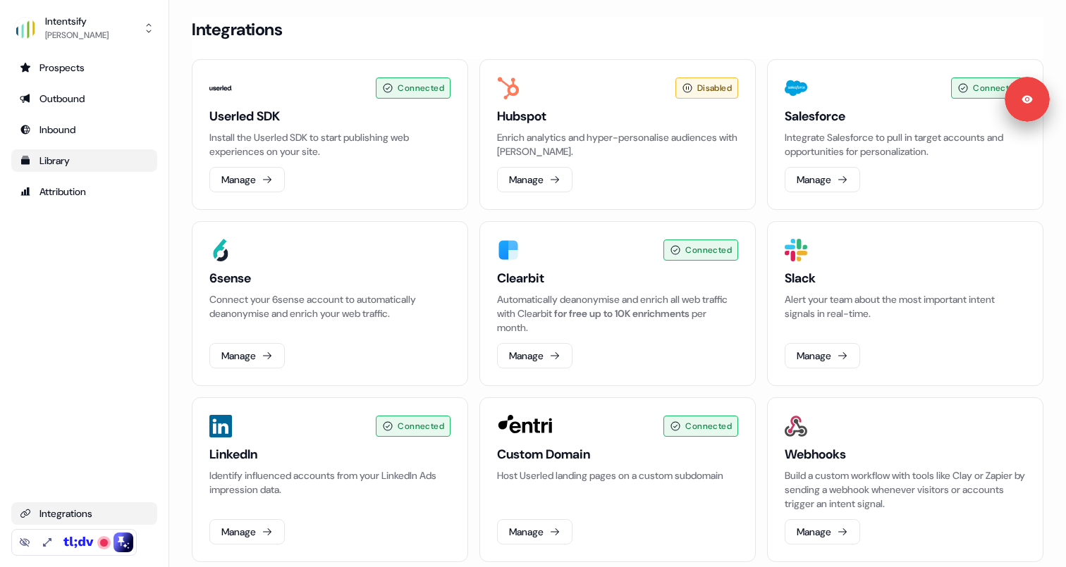
click at [87, 161] on div "Library" at bounding box center [84, 161] width 129 height 14
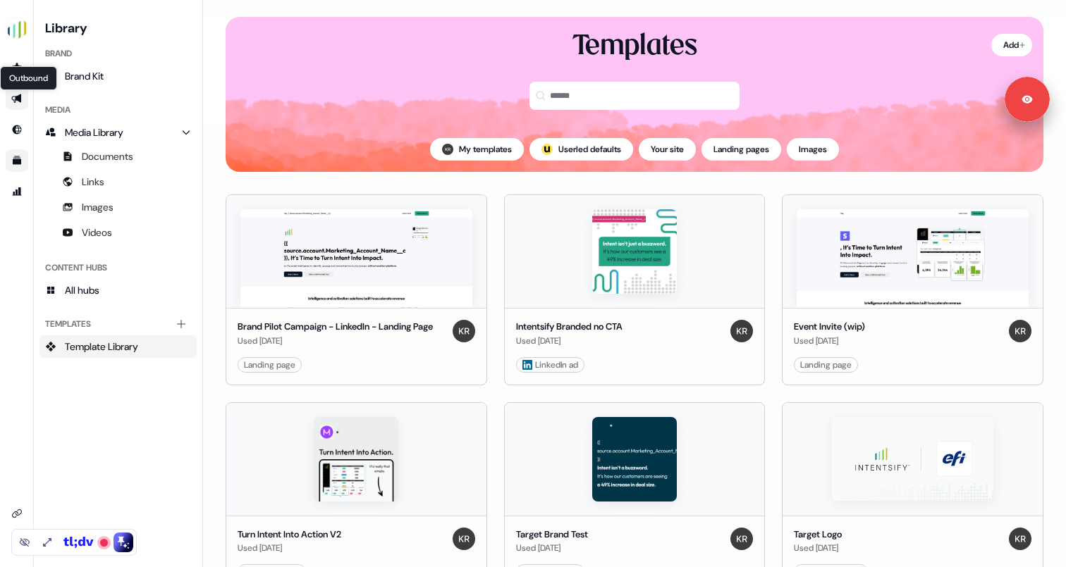
click at [20, 103] on icon "Go to outbound experience" at bounding box center [16, 98] width 11 height 11
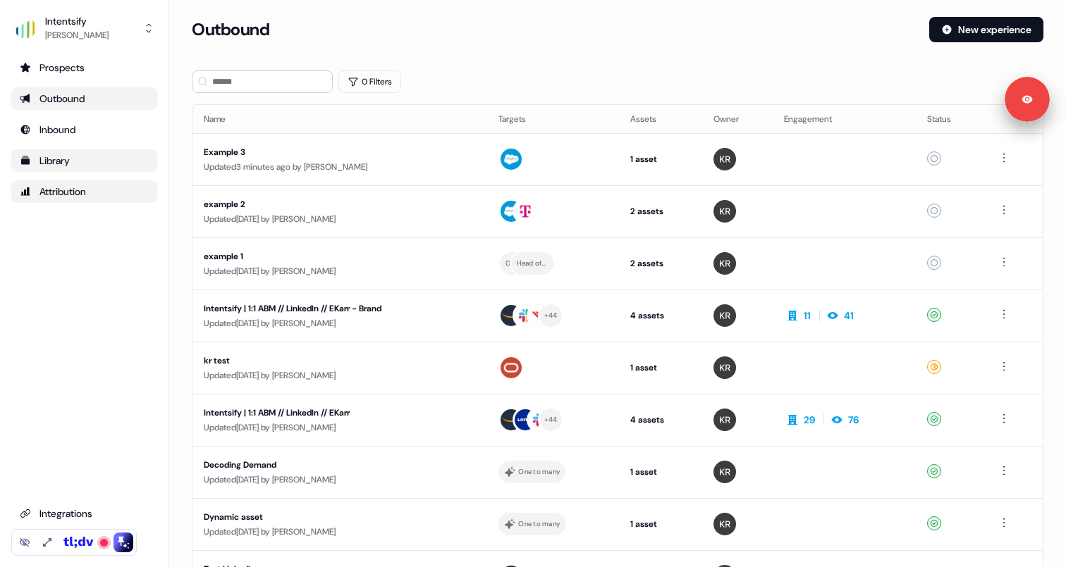
click at [85, 192] on div "Attribution" at bounding box center [84, 192] width 129 height 14
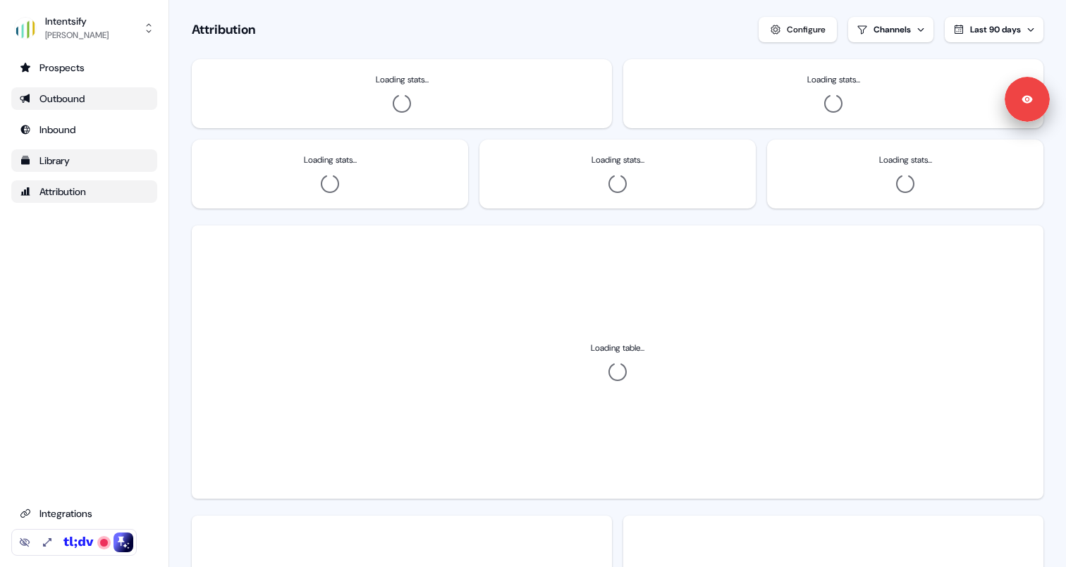
click at [80, 96] on div "Outbound" at bounding box center [84, 99] width 129 height 14
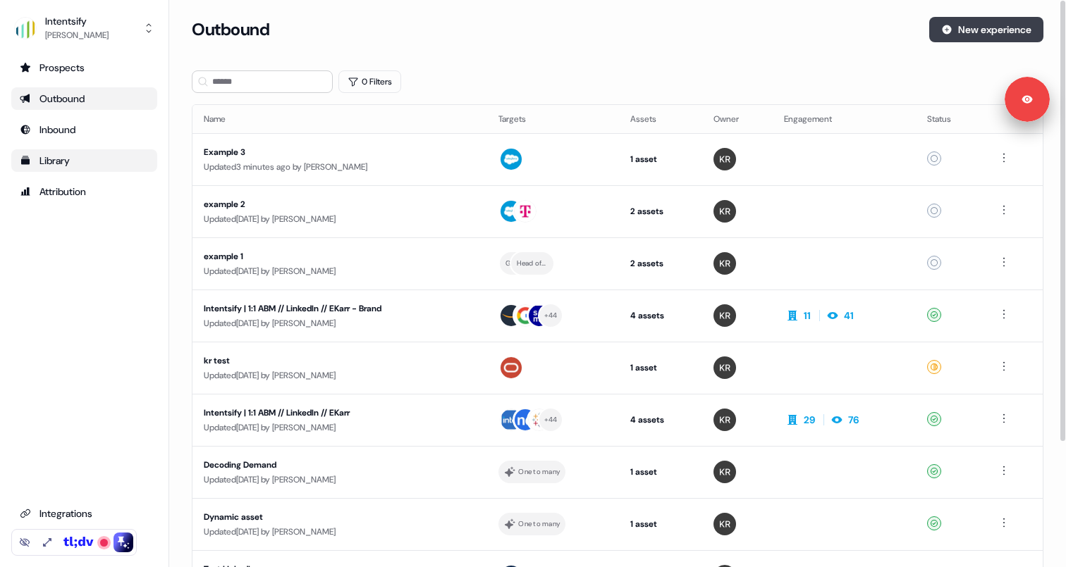
click at [1000, 37] on button "New experience" at bounding box center [986, 29] width 114 height 25
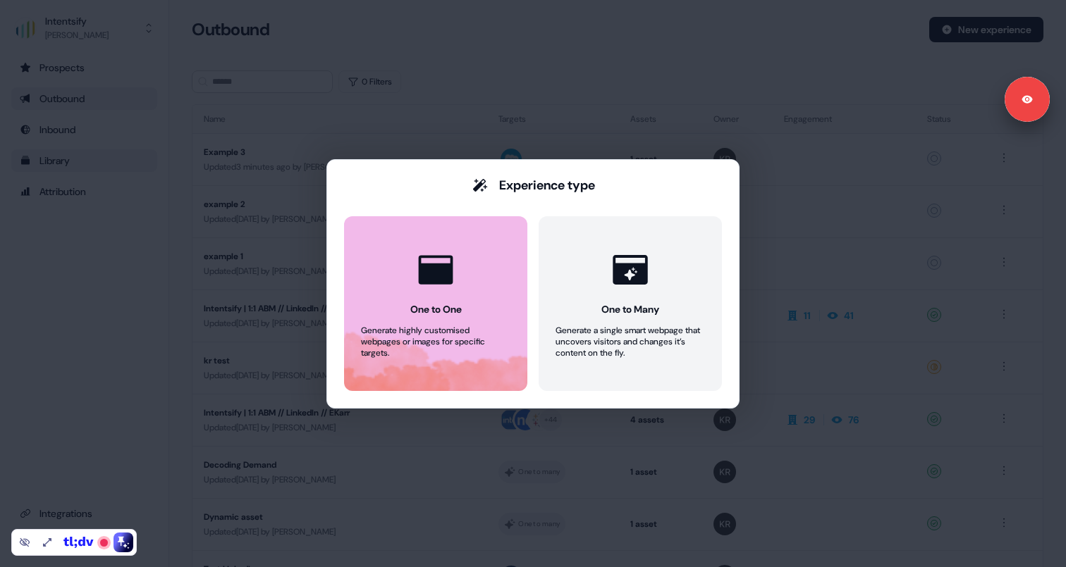
click at [438, 315] on div "One to One" at bounding box center [435, 309] width 51 height 14
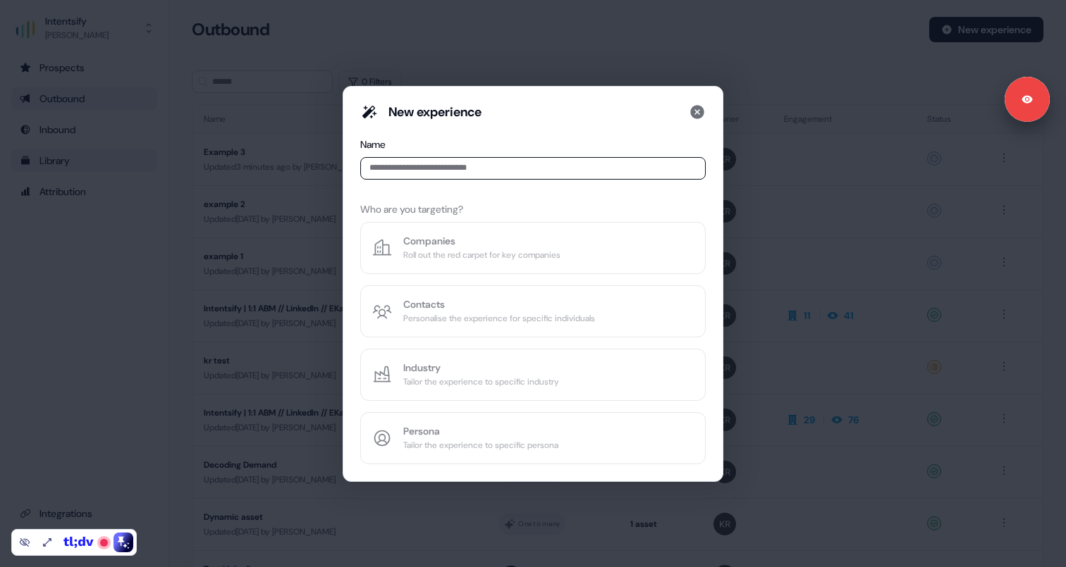
click at [453, 171] on input at bounding box center [532, 168] width 345 height 23
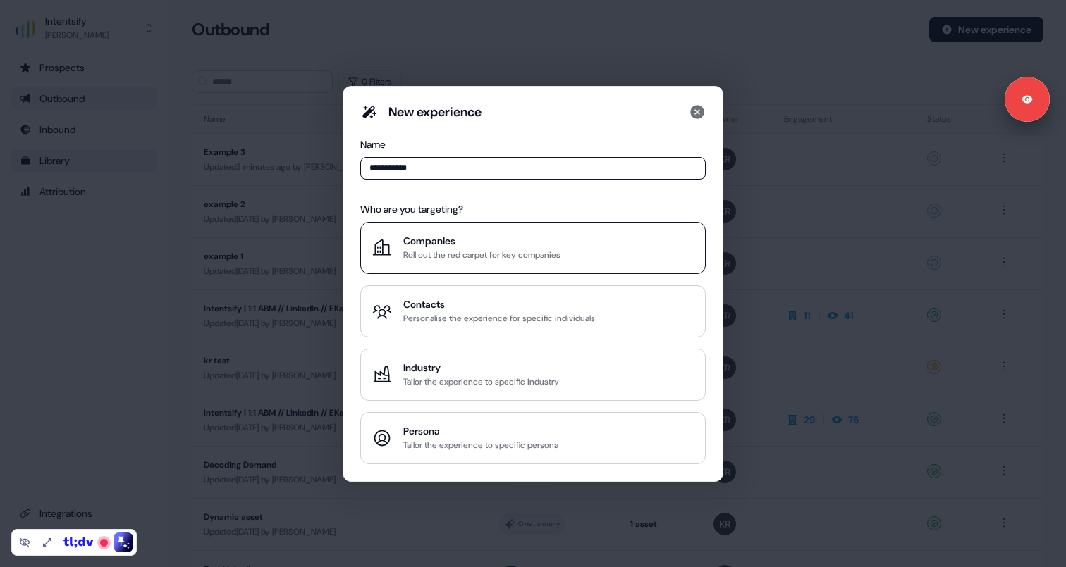
type input "**********"
click at [485, 239] on div "Companies" at bounding box center [481, 241] width 157 height 14
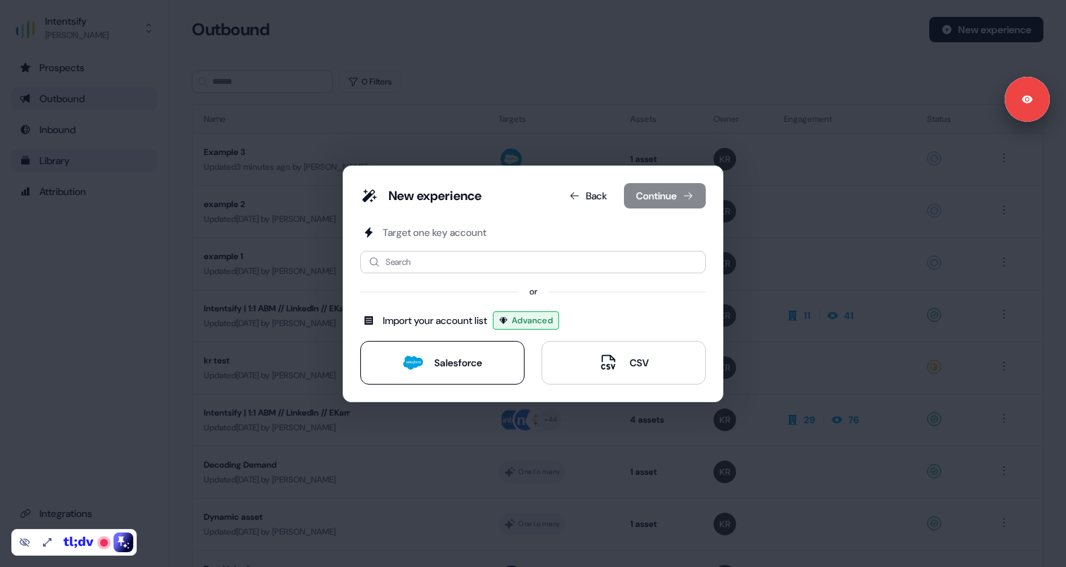
click at [430, 359] on div "Salesforce" at bounding box center [442, 363] width 79 height 20
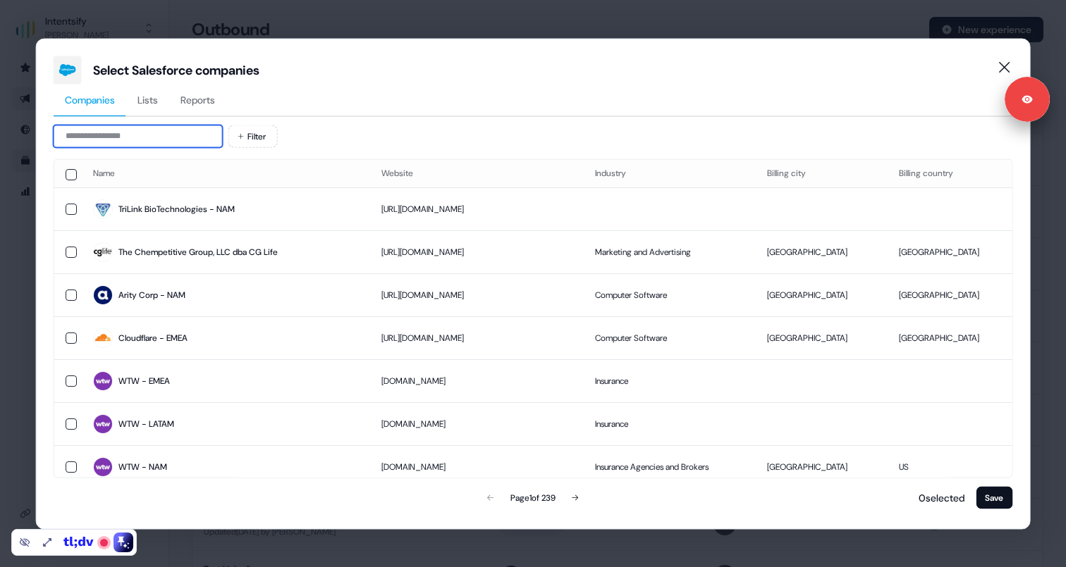
click at [125, 134] on input at bounding box center [138, 136] width 169 height 23
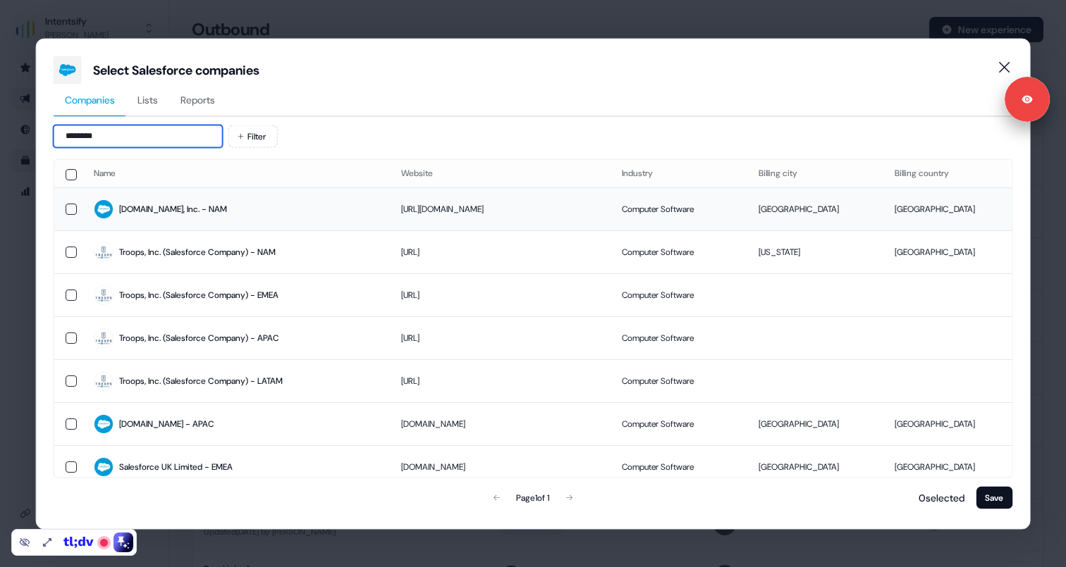
type input "********"
click at [169, 205] on div "[DOMAIN_NAME], Inc. - NAM" at bounding box center [173, 209] width 108 height 14
click at [990, 500] on button "Save" at bounding box center [994, 497] width 37 height 23
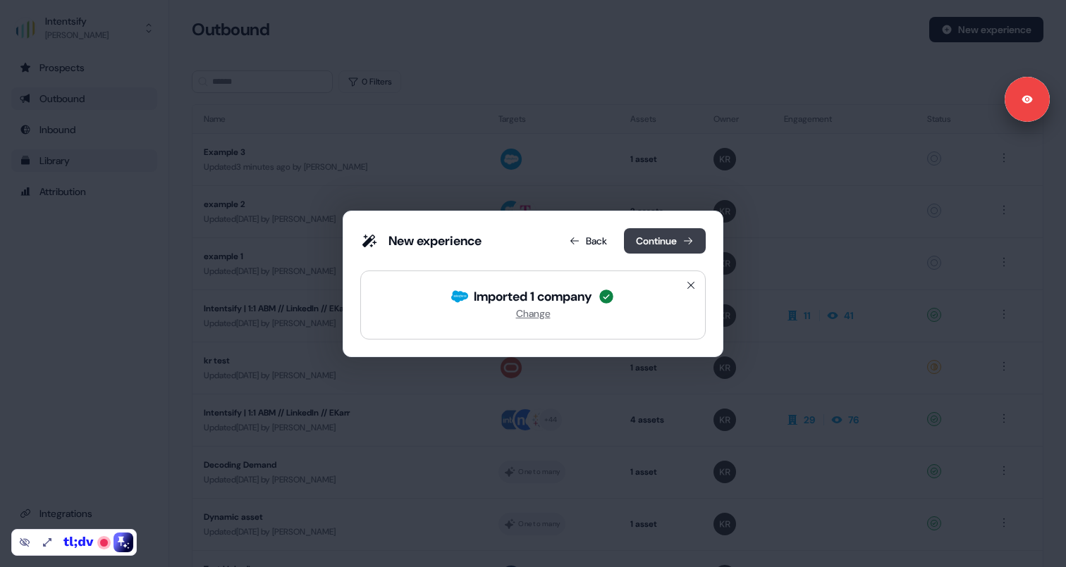
click at [662, 230] on button "Continue" at bounding box center [665, 240] width 82 height 25
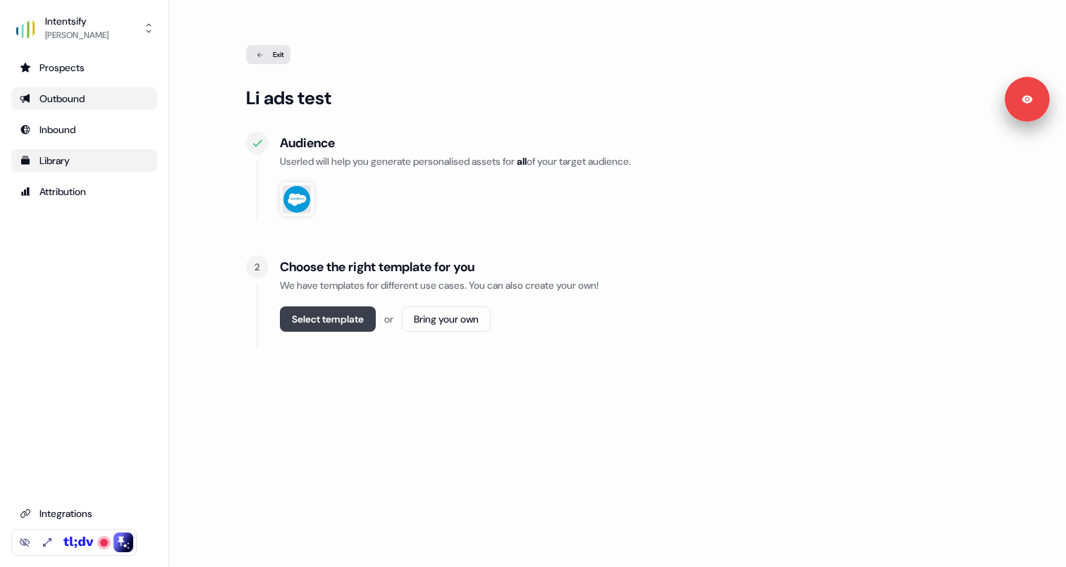
click at [324, 315] on button "Select template" at bounding box center [328, 319] width 96 height 25
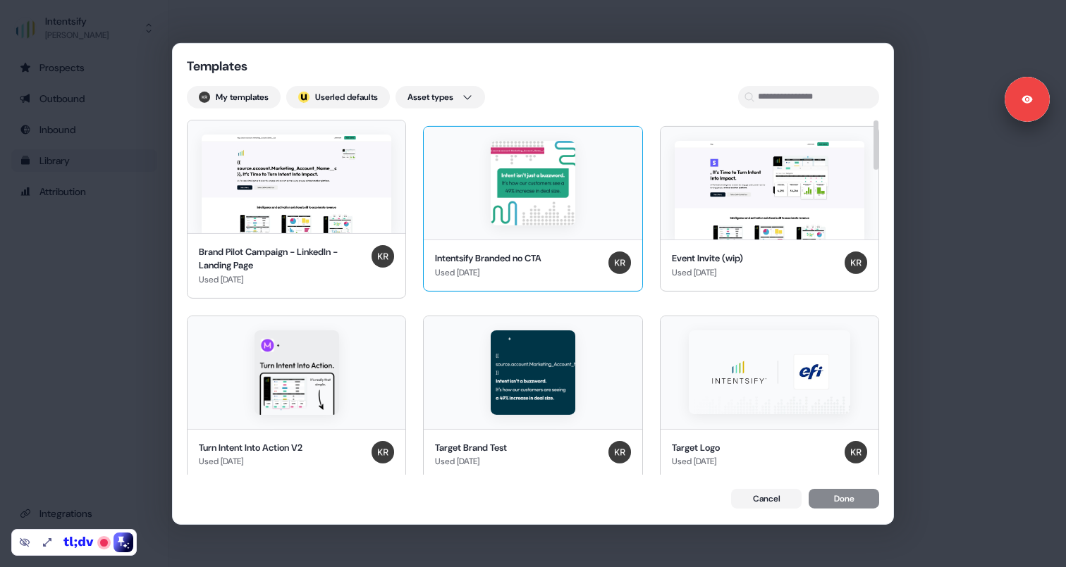
click at [508, 223] on img at bounding box center [533, 183] width 85 height 85
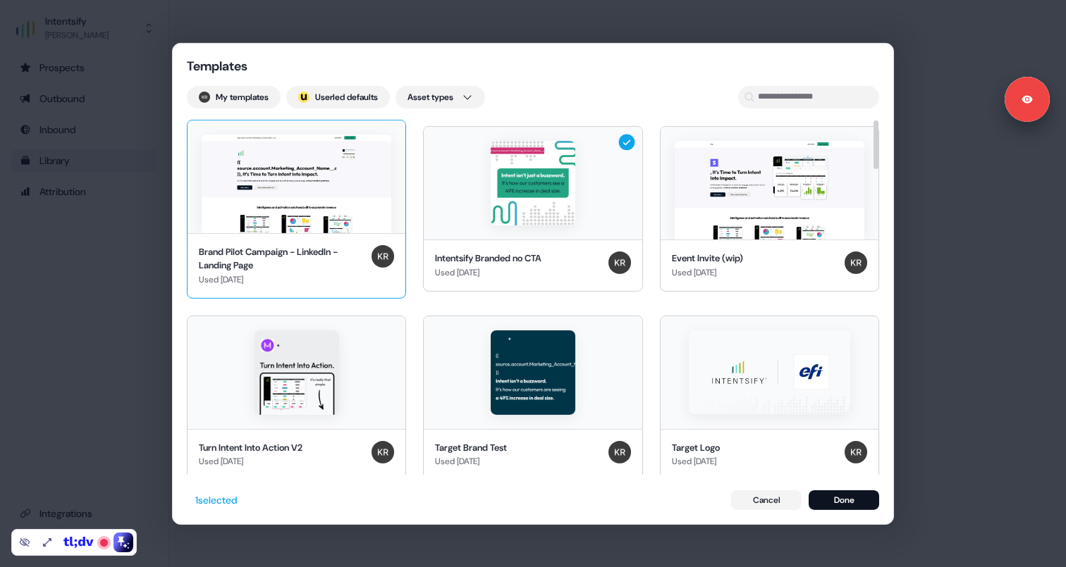
click at [364, 196] on img at bounding box center [297, 183] width 190 height 99
click at [859, 504] on button "Done" at bounding box center [844, 501] width 70 height 20
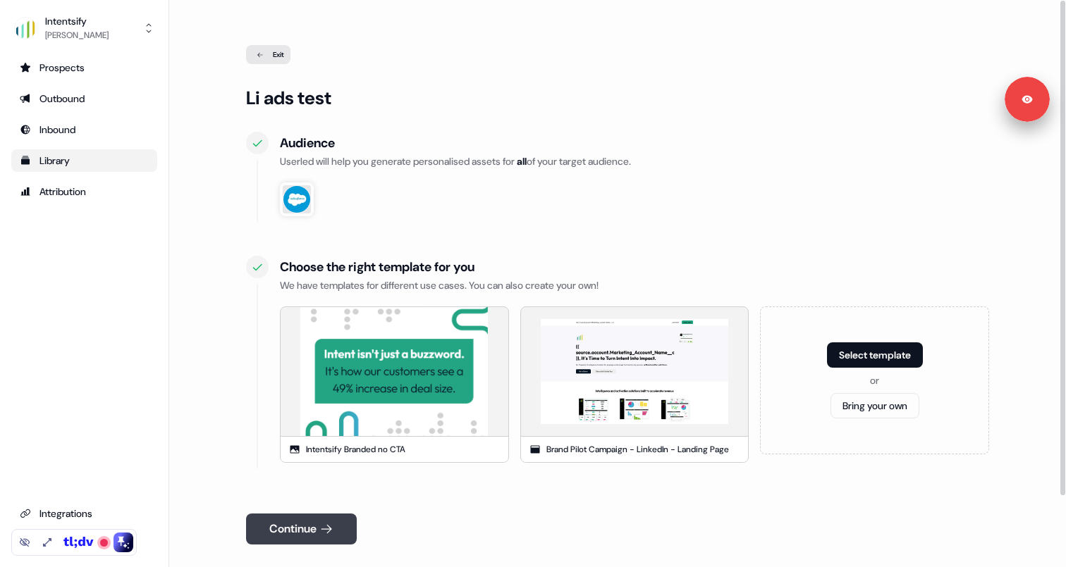
click at [307, 529] on button "Continue" at bounding box center [301, 529] width 111 height 31
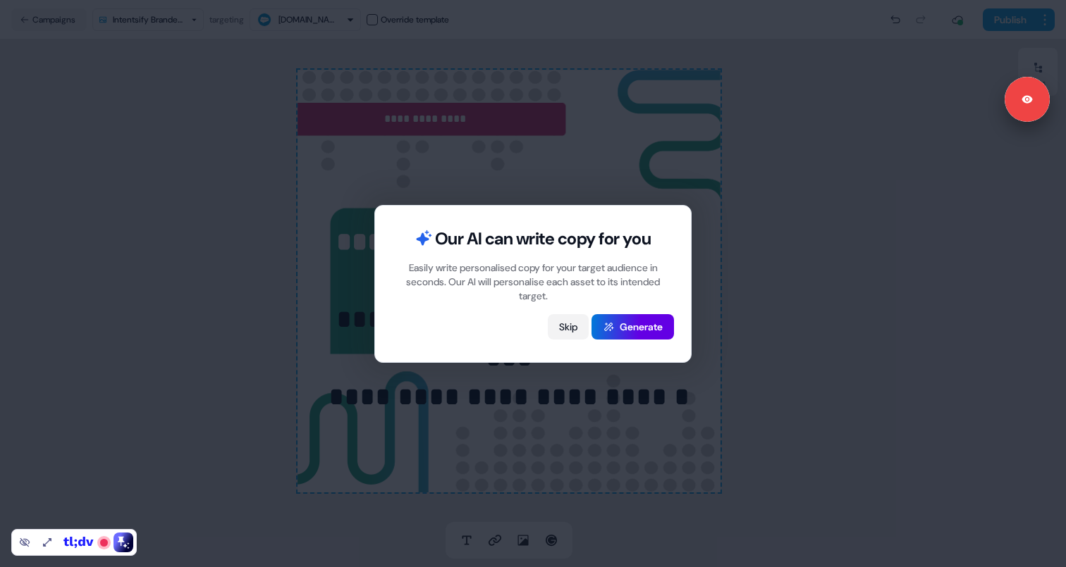
click at [558, 326] on button "Skip" at bounding box center [568, 326] width 41 height 25
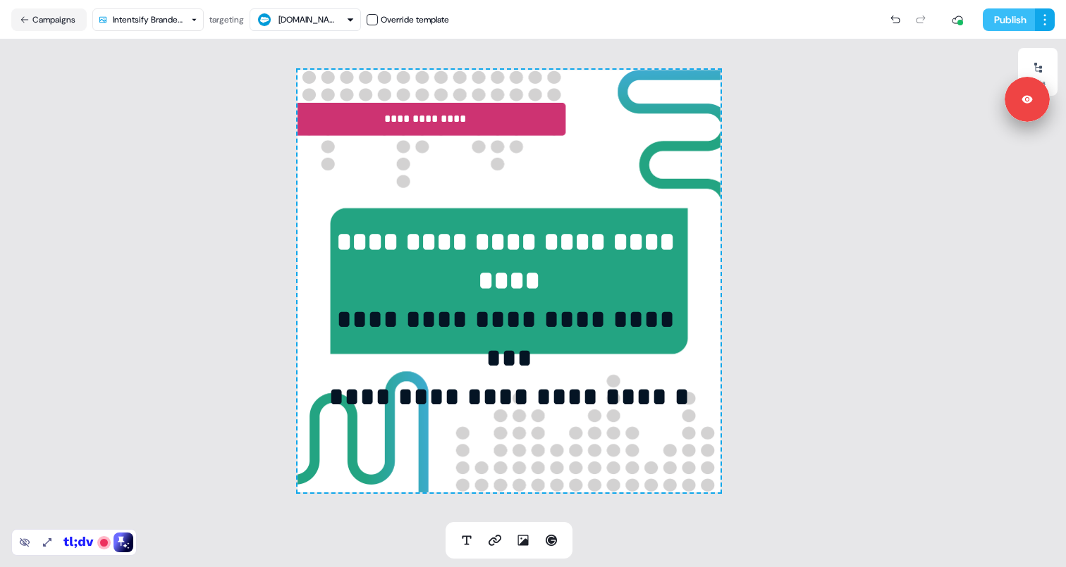
click at [1002, 18] on button "Publish" at bounding box center [1009, 19] width 52 height 23
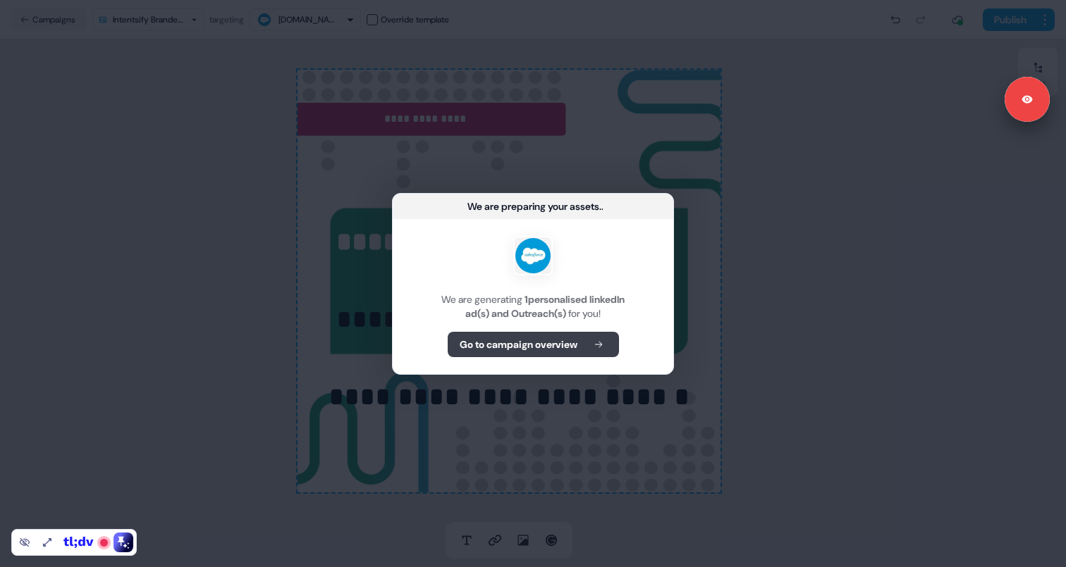
click at [547, 340] on b "Go to campaign overview" at bounding box center [519, 345] width 118 height 14
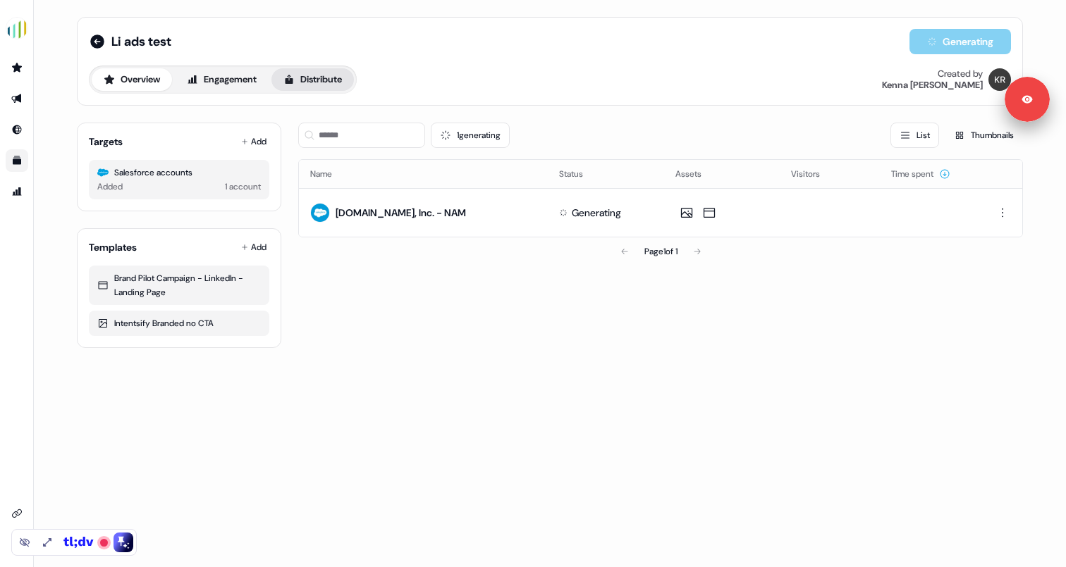
click at [328, 80] on button "Distribute" at bounding box center [312, 79] width 82 height 23
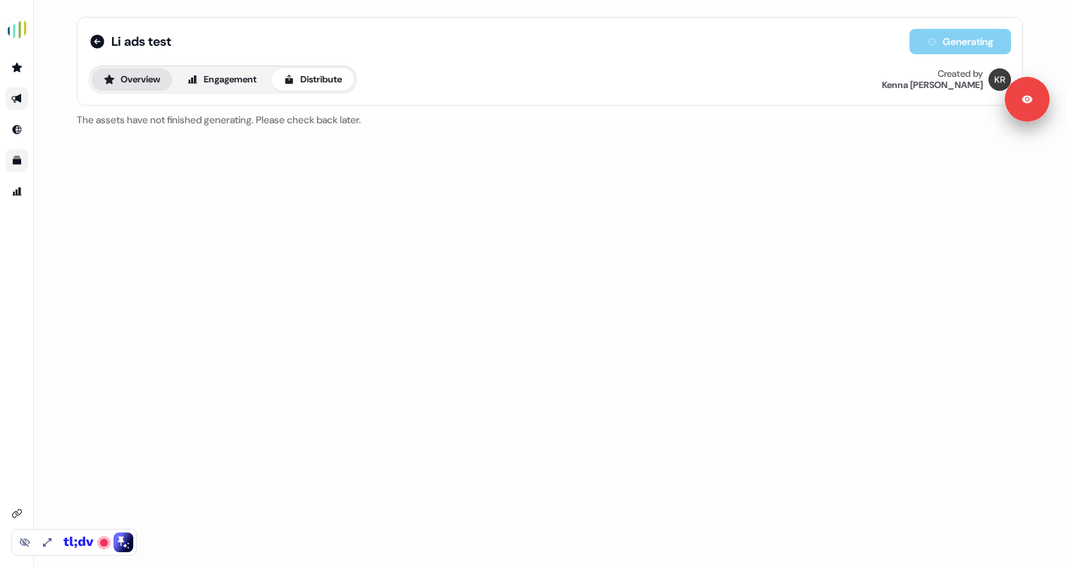
click at [127, 81] on button "Overview" at bounding box center [132, 79] width 80 height 23
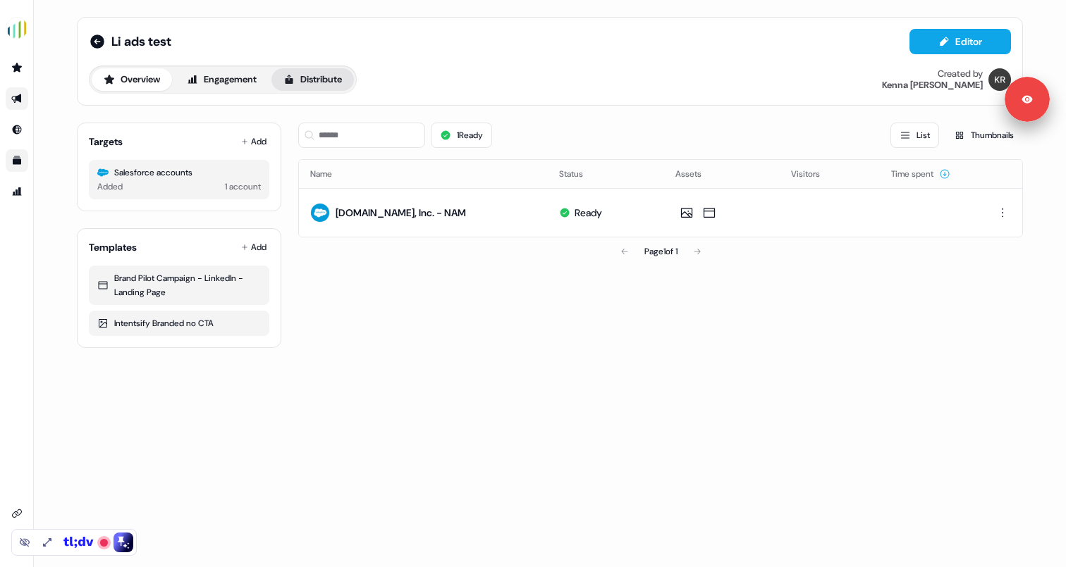
click at [304, 86] on button "Distribute" at bounding box center [312, 79] width 82 height 23
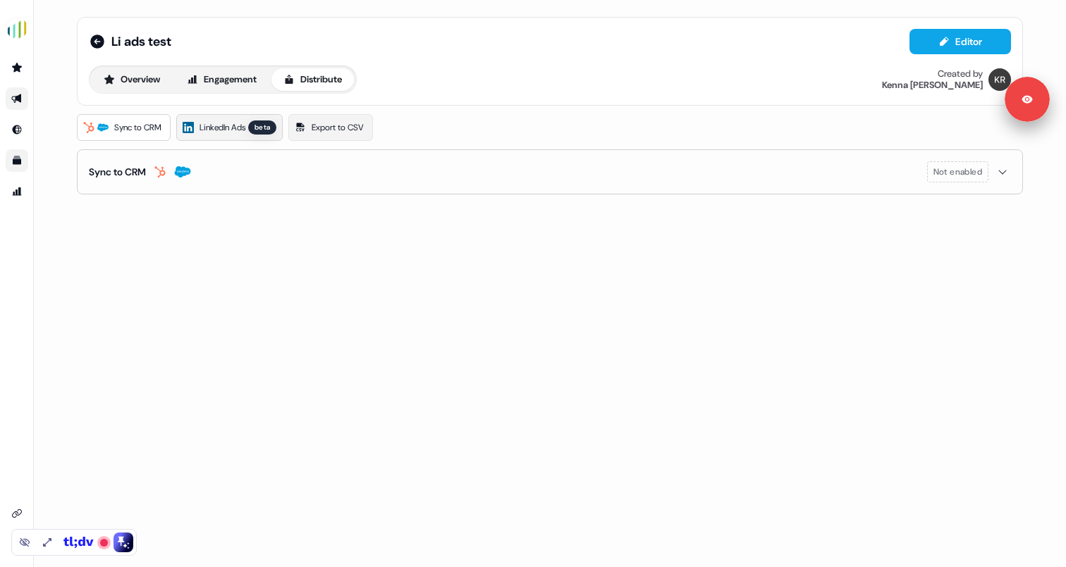
click at [240, 124] on span "LinkedIn Ads" at bounding box center [222, 128] width 46 height 14
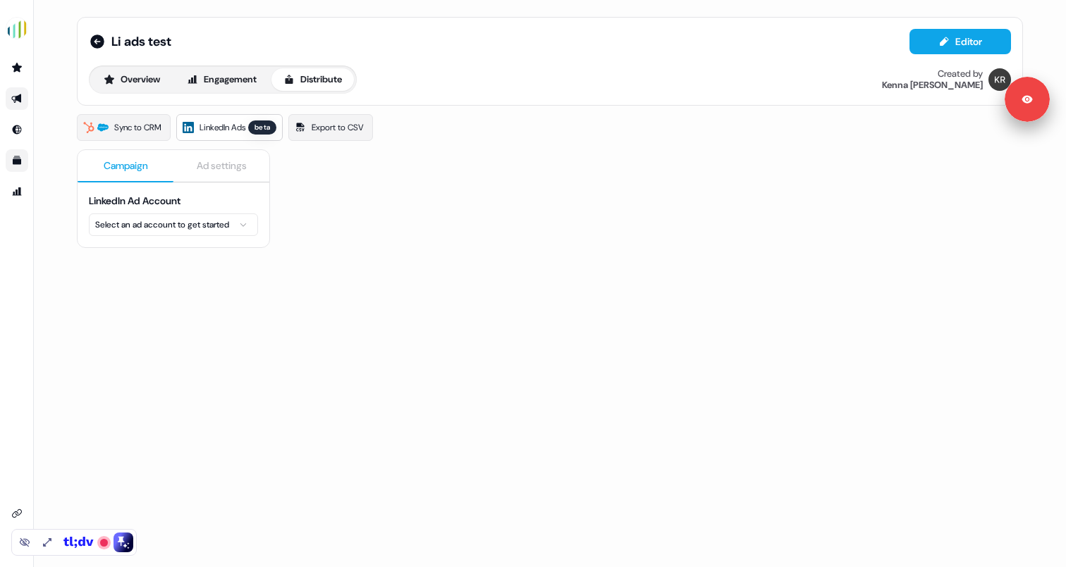
click at [172, 226] on html "For the best experience switch devices to a bigger screen. Go to [DOMAIN_NAME] …" at bounding box center [533, 283] width 1066 height 567
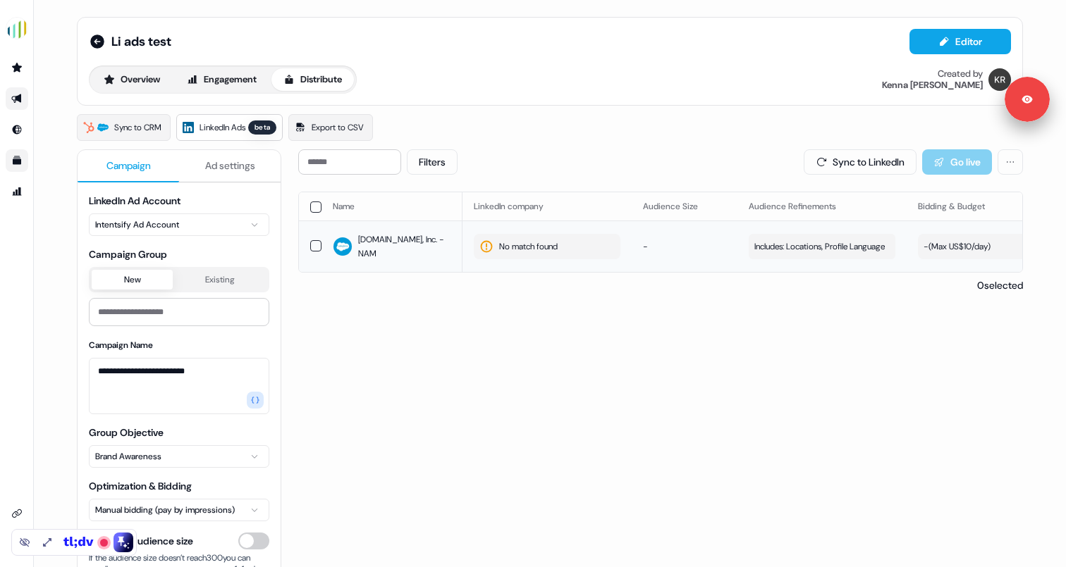
click at [534, 242] on span "No match found" at bounding box center [528, 247] width 59 height 14
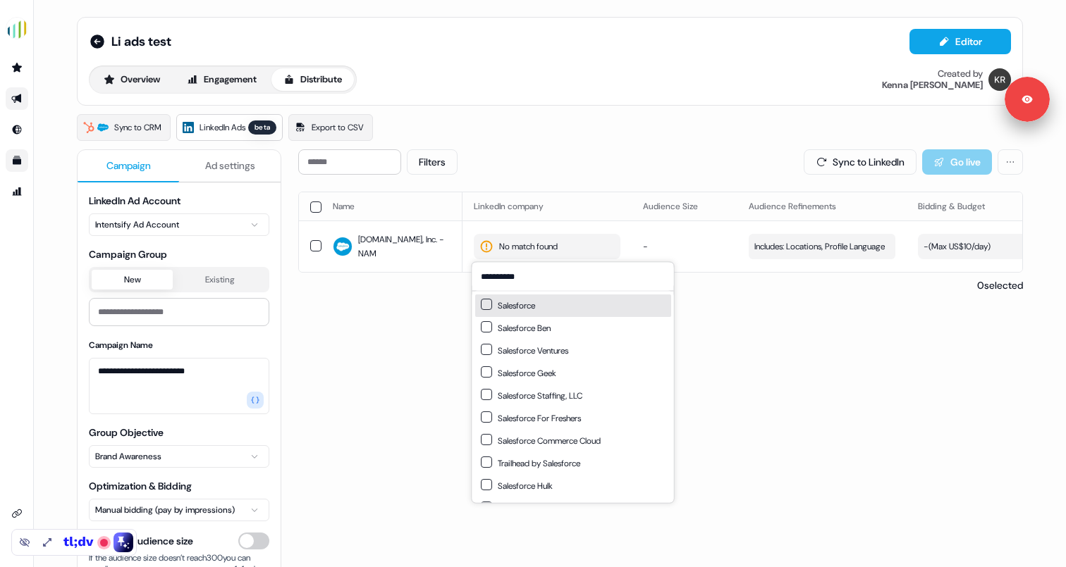
type input "**********"
click at [488, 300] on button "Suggestions" at bounding box center [486, 304] width 11 height 11
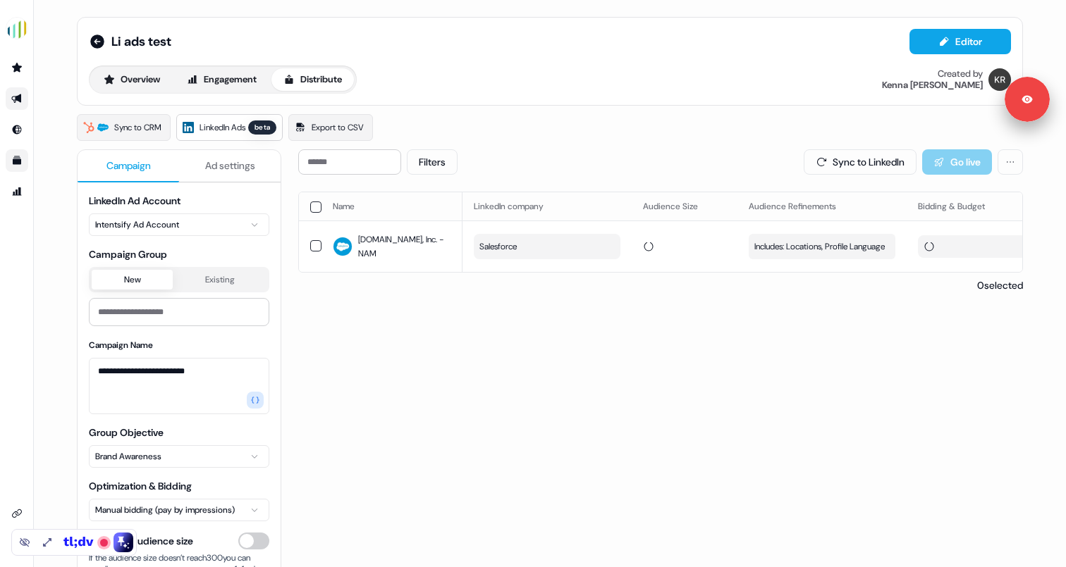
click at [849, 342] on div "Filters Sync to LinkedIn Go live Name LinkedIn company Audience Size Audience R…" at bounding box center [660, 420] width 725 height 542
click at [770, 251] on span "Includes: Locations, Profile Language" at bounding box center [819, 247] width 130 height 14
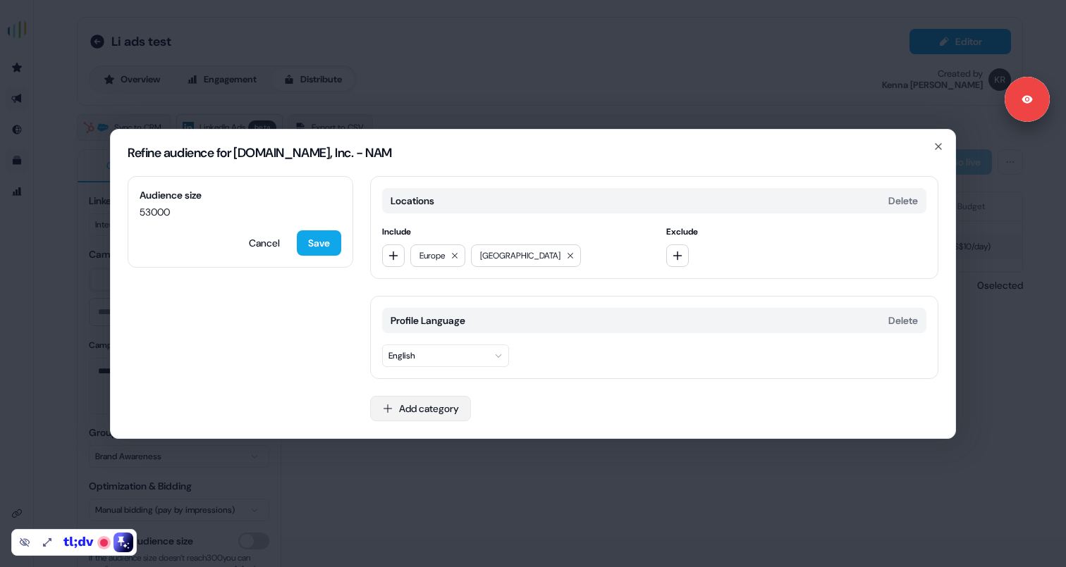
click at [417, 406] on button "Add category" at bounding box center [420, 408] width 101 height 25
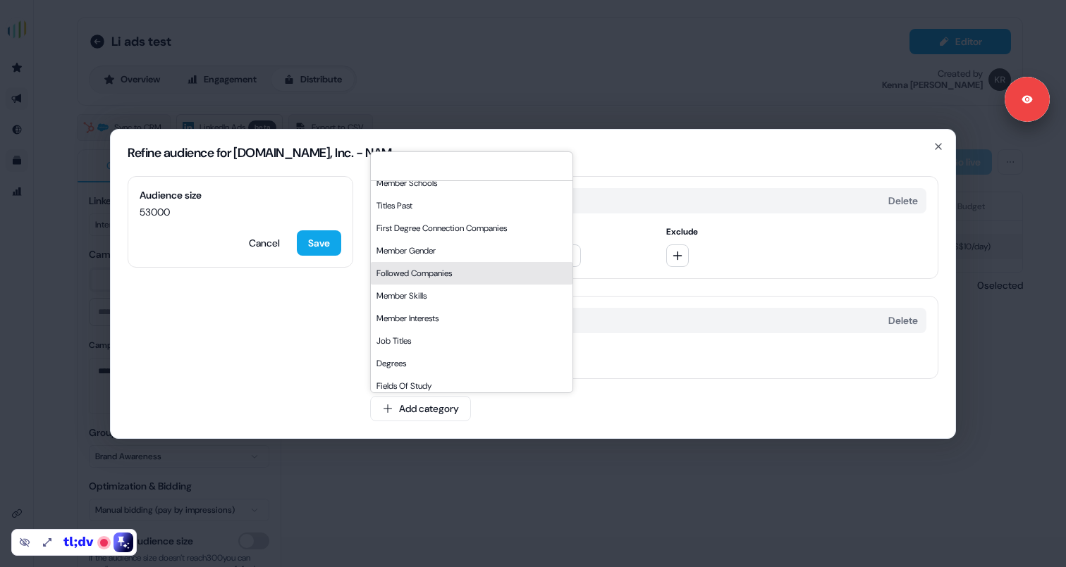
scroll to position [178, 0]
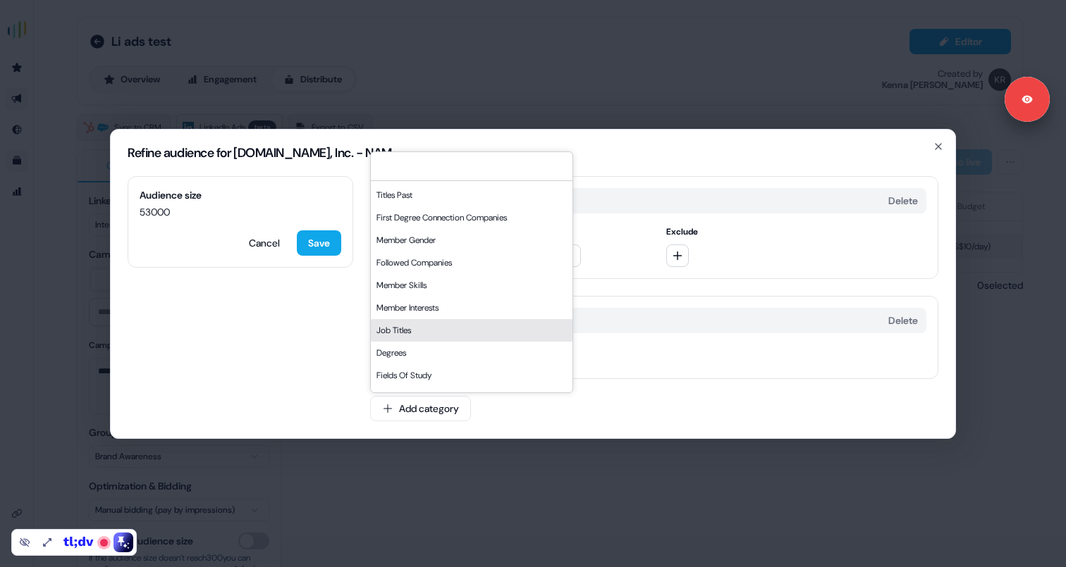
click at [413, 326] on div "Job Titles" at bounding box center [472, 330] width 202 height 23
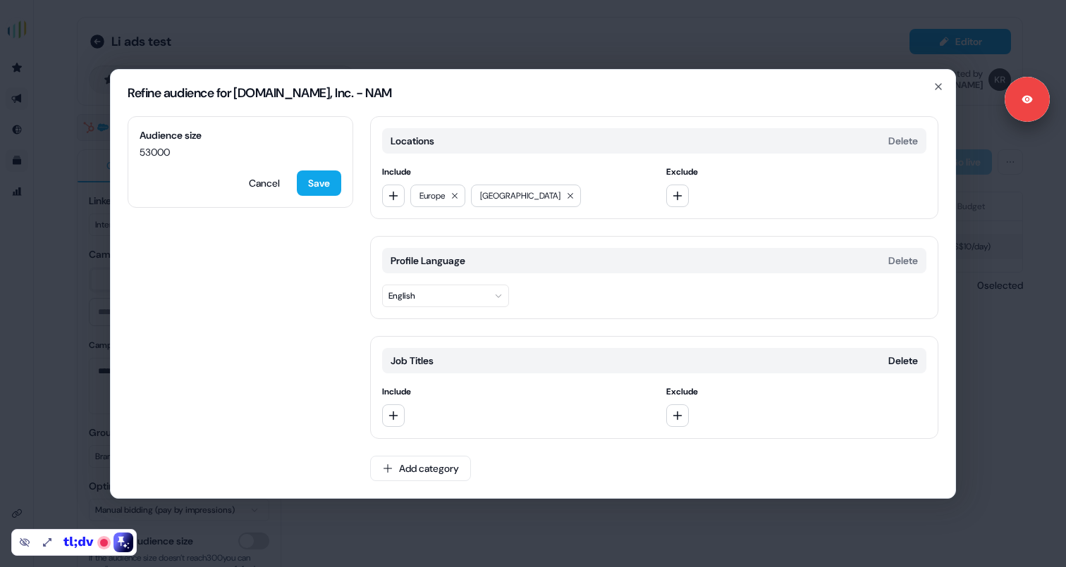
click at [344, 351] on div "Audience size 53000 Cancel Save Locations Delete Include [GEOGRAPHIC_DATA] [GEO…" at bounding box center [533, 307] width 844 height 382
click at [943, 83] on icon "button" at bounding box center [938, 86] width 11 height 11
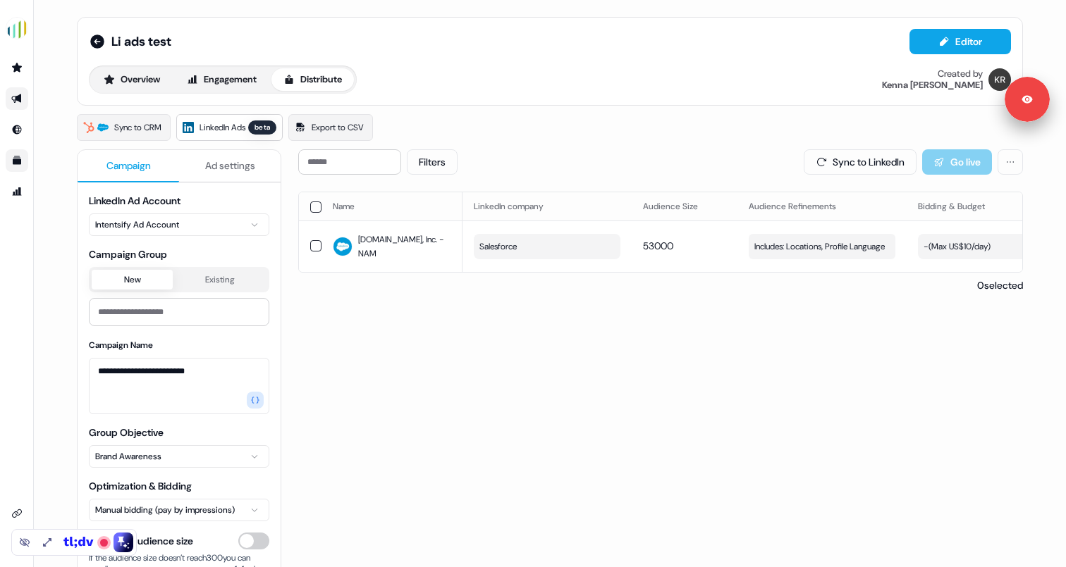
click at [16, 152] on link "Go to templates" at bounding box center [17, 160] width 23 height 23
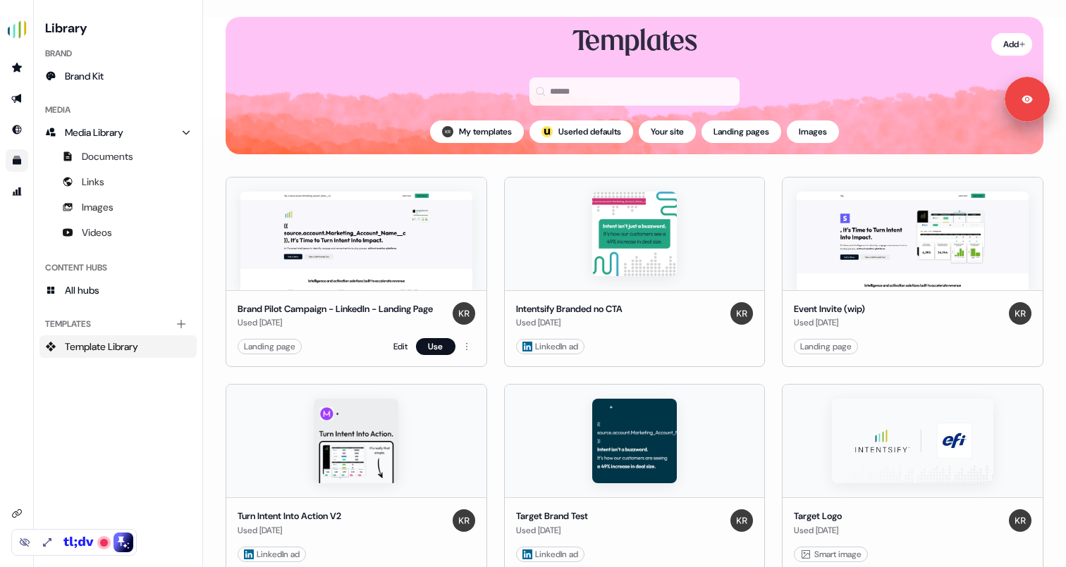
scroll to position [6, 0]
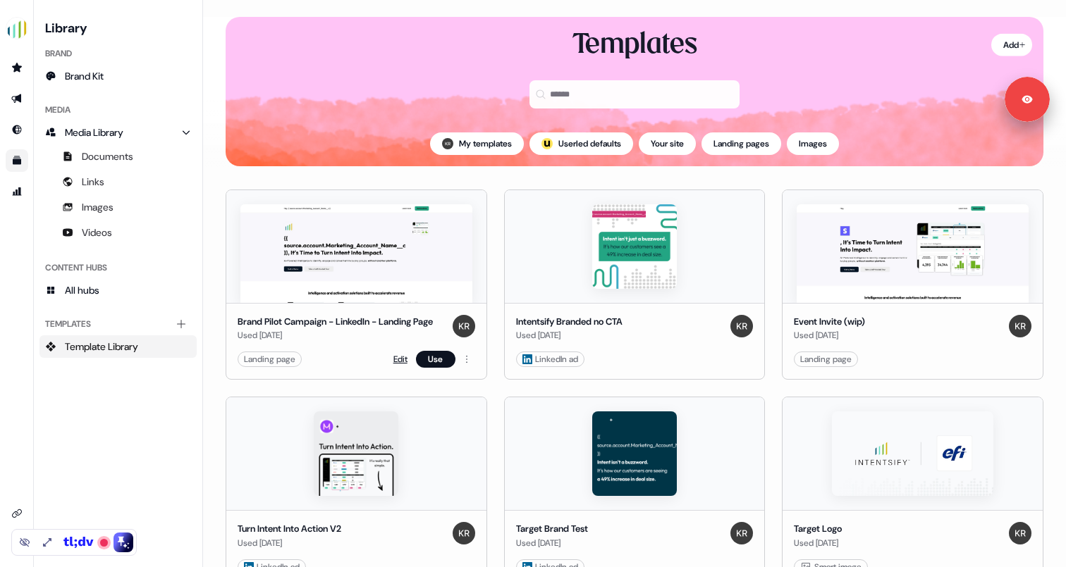
click at [395, 367] on link "Edit" at bounding box center [400, 359] width 14 height 14
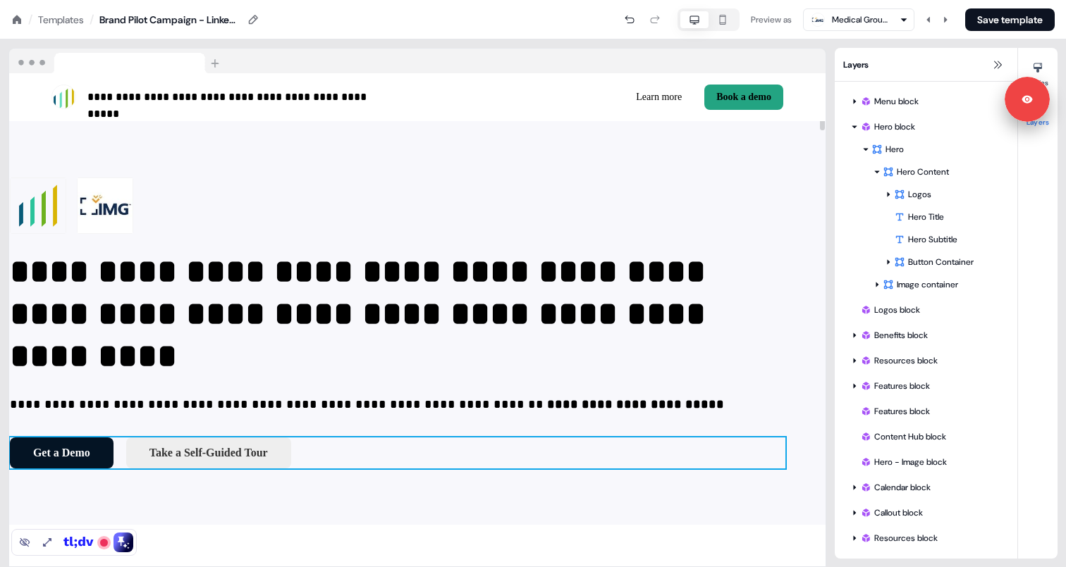
click at [450, 446] on div "Get a Demo Take a Self-Guided Tour To pick up a draggable item, press the space…" at bounding box center [397, 453] width 775 height 31
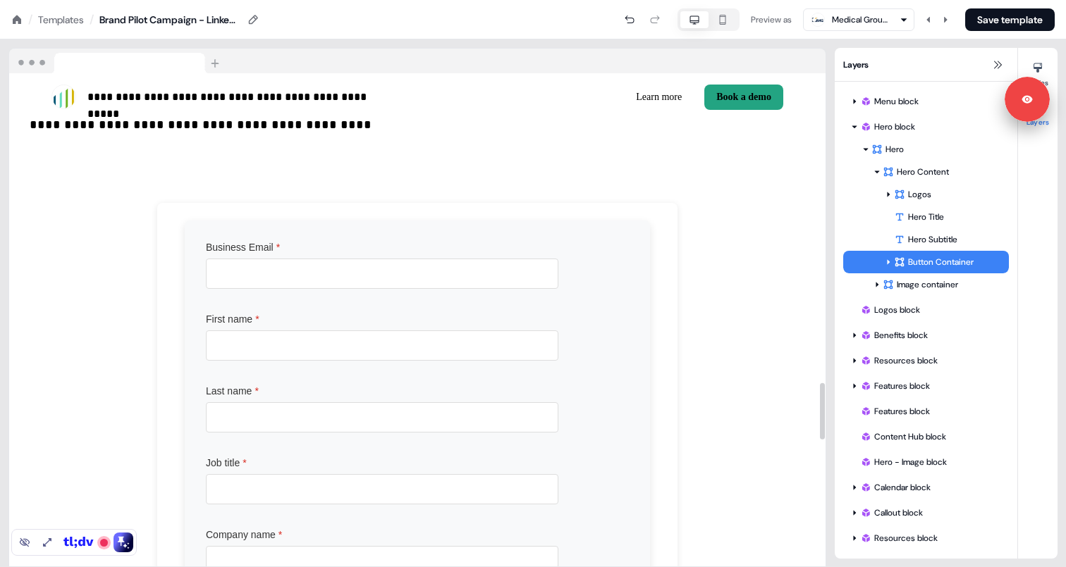
scroll to position [2163, 0]
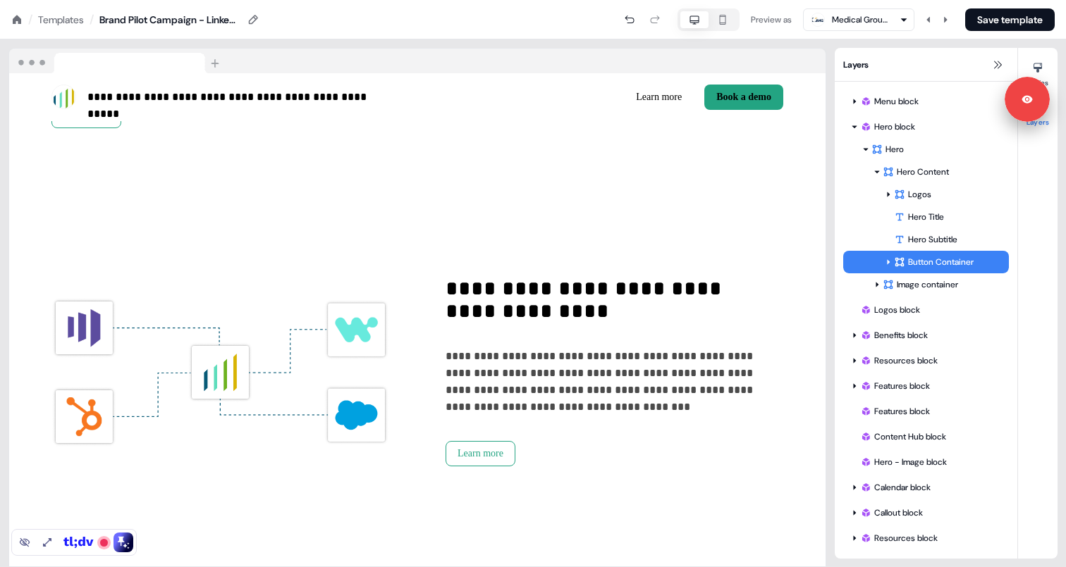
click at [53, 19] on div "Templates" at bounding box center [61, 20] width 46 height 14
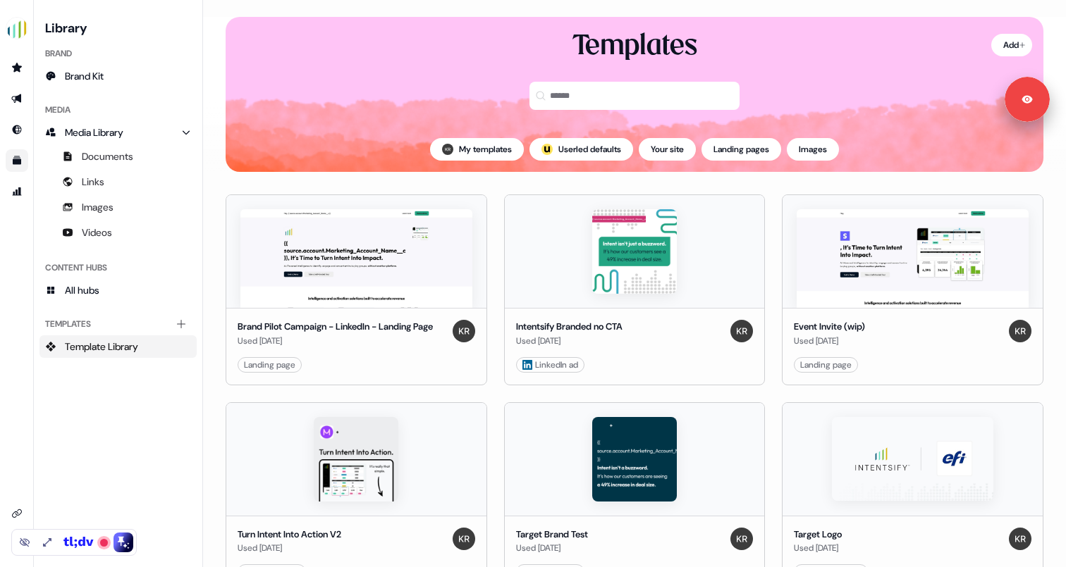
click at [465, 374] on html "For the best experience switch devices to a bigger screen. Go to [DOMAIN_NAME] …" at bounding box center [533, 283] width 1066 height 567
click at [479, 405] on span "Duplicate" at bounding box center [483, 404] width 36 height 11
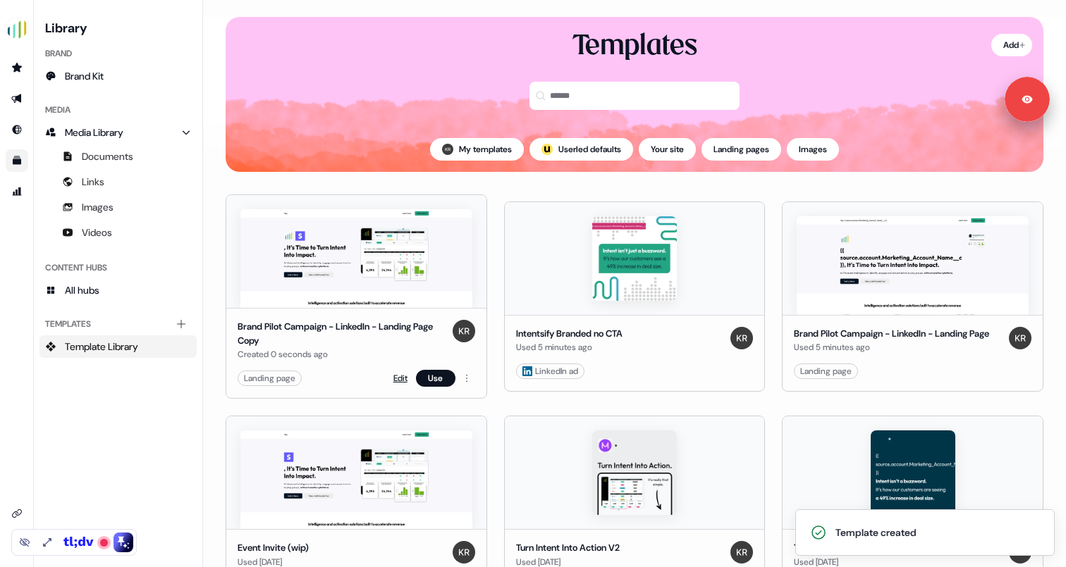
click at [401, 378] on link "Edit" at bounding box center [400, 378] width 14 height 14
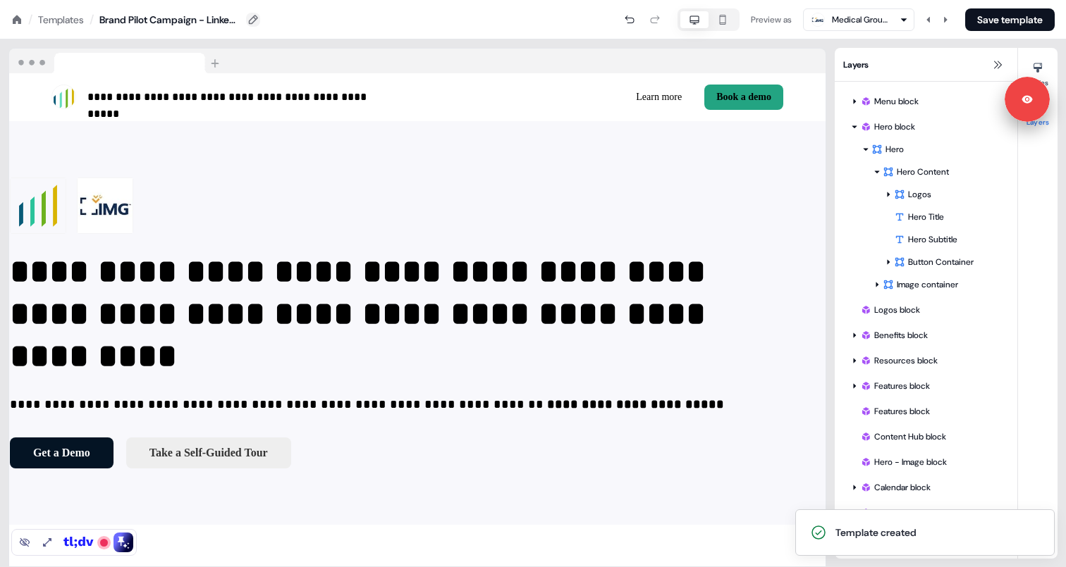
click at [257, 18] on icon at bounding box center [252, 19] width 11 height 11
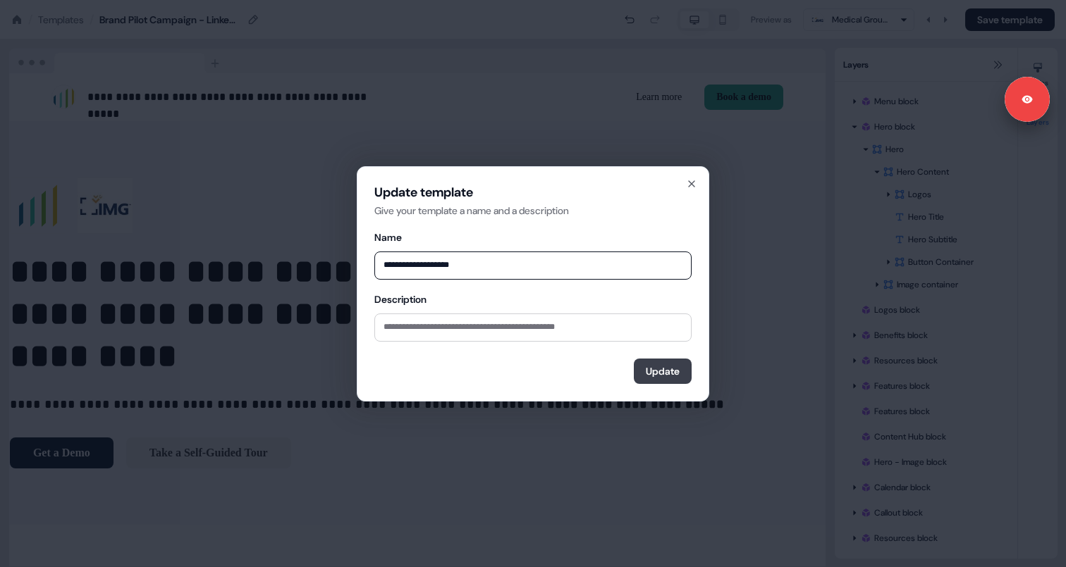
type input "**********"
click at [634, 365] on button "Update" at bounding box center [663, 371] width 58 height 25
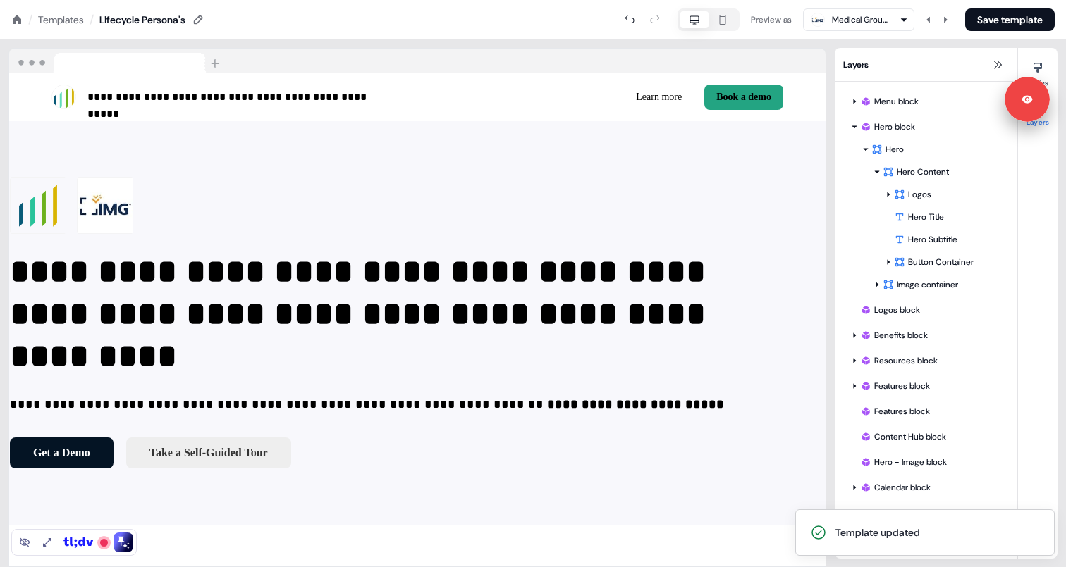
click at [61, 20] on div "Templates" at bounding box center [61, 20] width 46 height 14
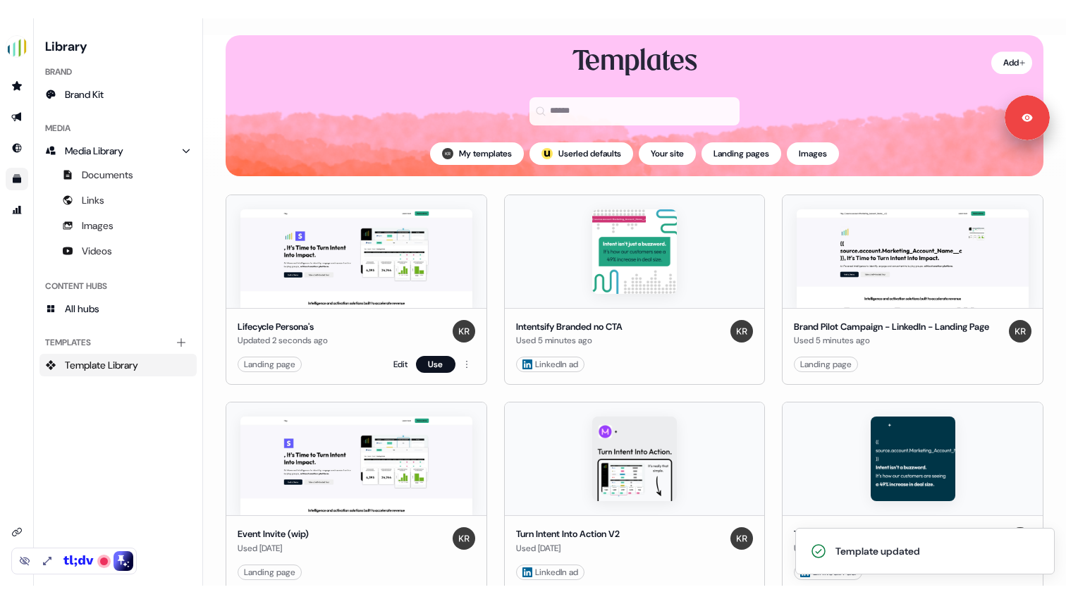
scroll to position [17, 0]
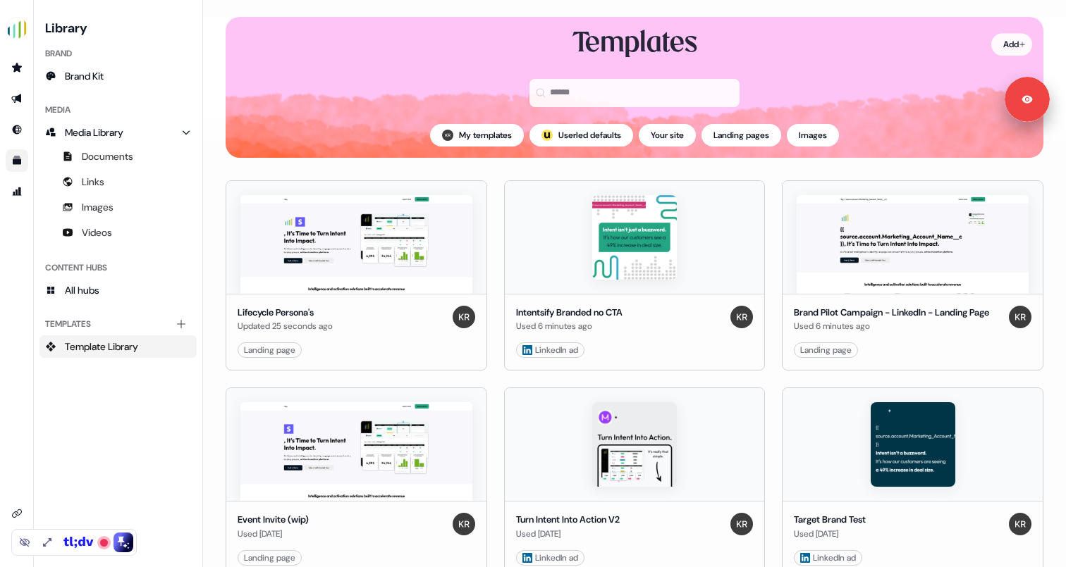
click at [1003, 40] on html "For the best experience switch devices to a bigger screen. Go to [DOMAIN_NAME] …" at bounding box center [533, 283] width 1066 height 567
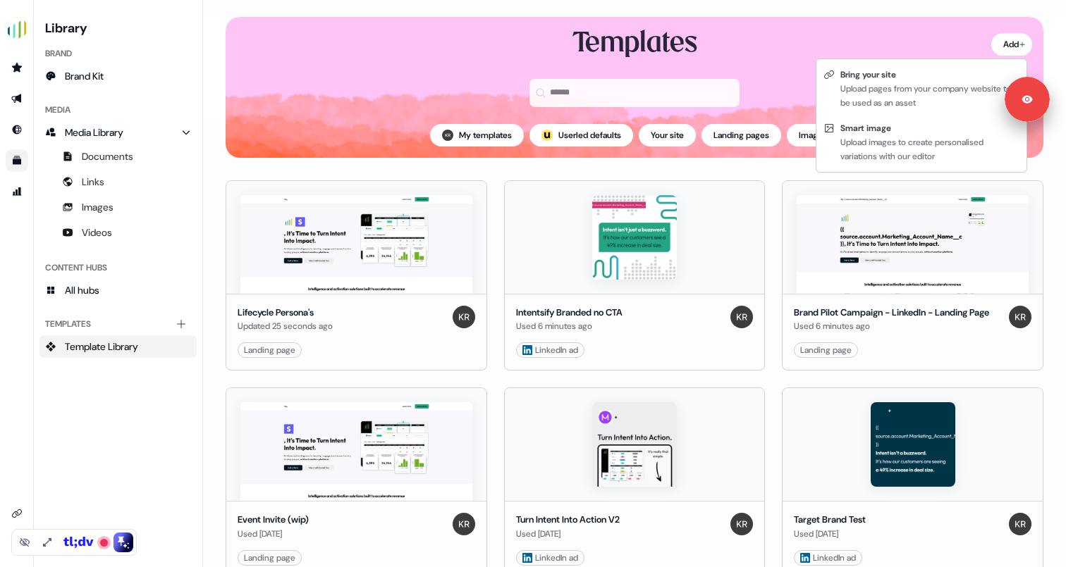
click at [896, 13] on html "For the best experience switch devices to a bigger screen. Go to [DOMAIN_NAME] …" at bounding box center [533, 283] width 1066 height 567
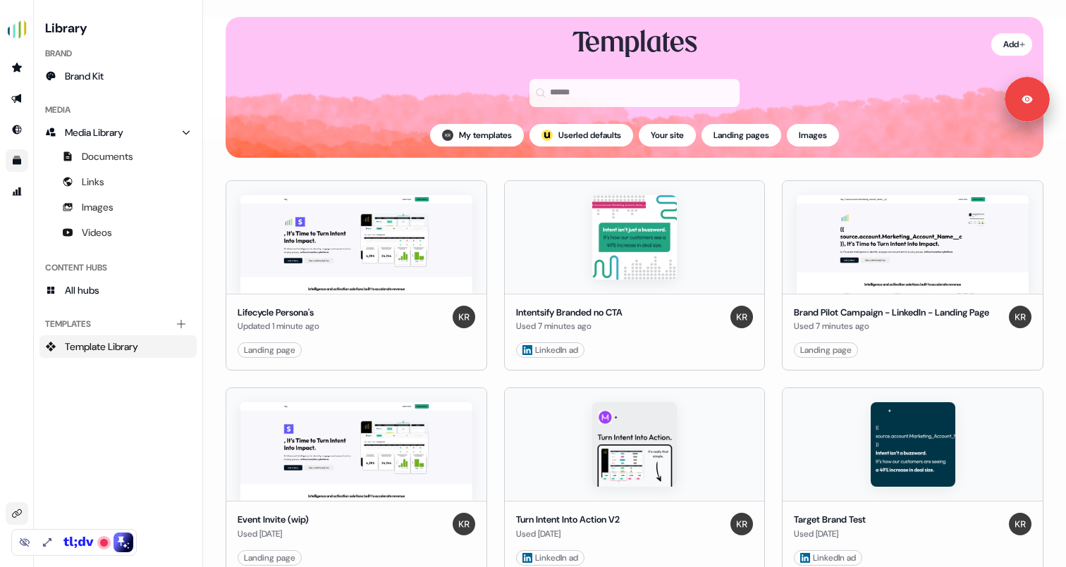
click at [24, 512] on link "Go to integrations" at bounding box center [17, 514] width 23 height 23
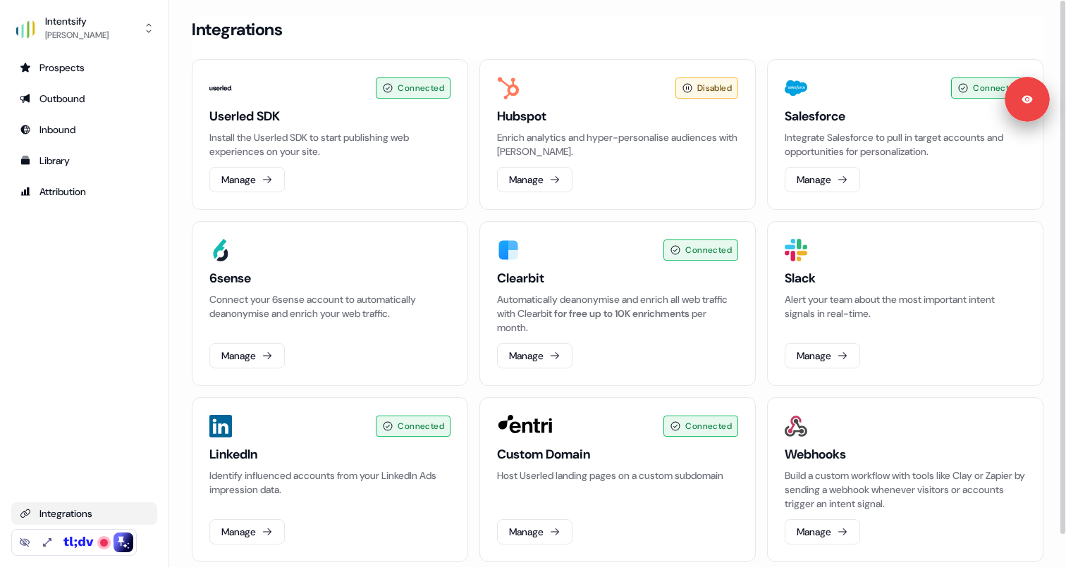
click at [468, 159] on div "Connected Userled SDK Install the Userled SDK to start publishing web experienc…" at bounding box center [618, 310] width 852 height 503
click at [805, 38] on div "Integrations" at bounding box center [618, 29] width 852 height 25
click at [945, 28] on div "Integrations" at bounding box center [618, 29] width 852 height 25
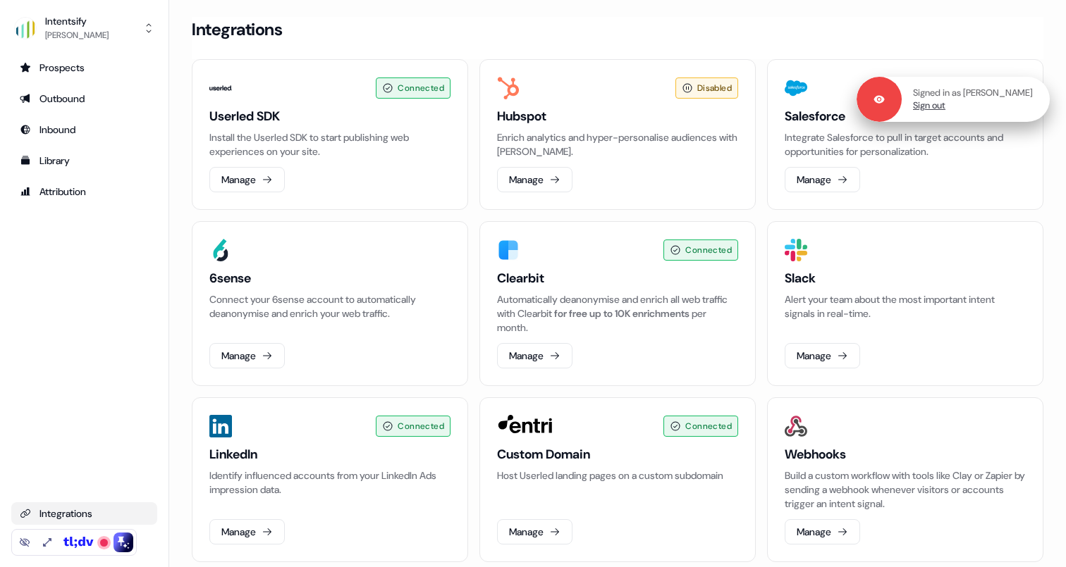
click at [938, 104] on link "Sign out" at bounding box center [929, 105] width 32 height 13
